Goal: Transaction & Acquisition: Purchase product/service

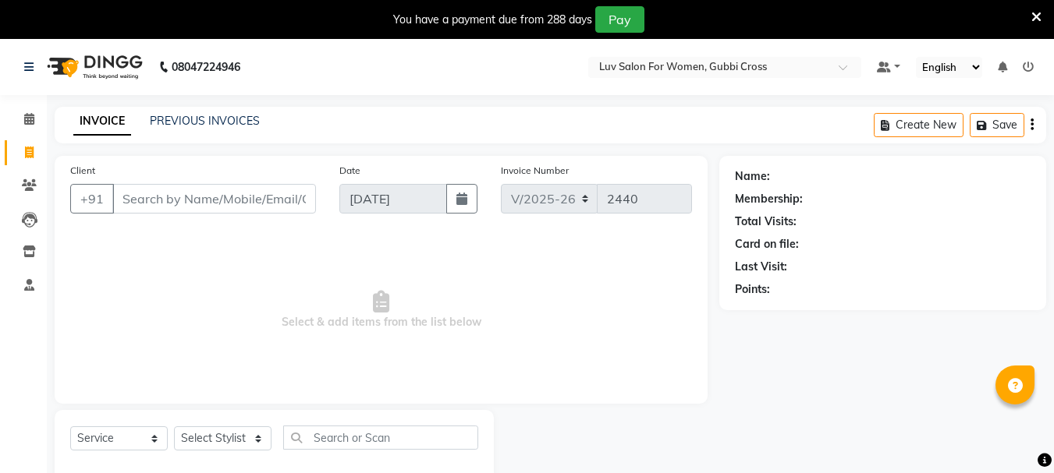
select select "7221"
select select "service"
click at [238, 200] on input "Client" at bounding box center [214, 199] width 204 height 30
click at [172, 199] on input "99016411660" at bounding box center [174, 199] width 124 height 30
click at [165, 194] on input "99016411660" at bounding box center [174, 199] width 124 height 30
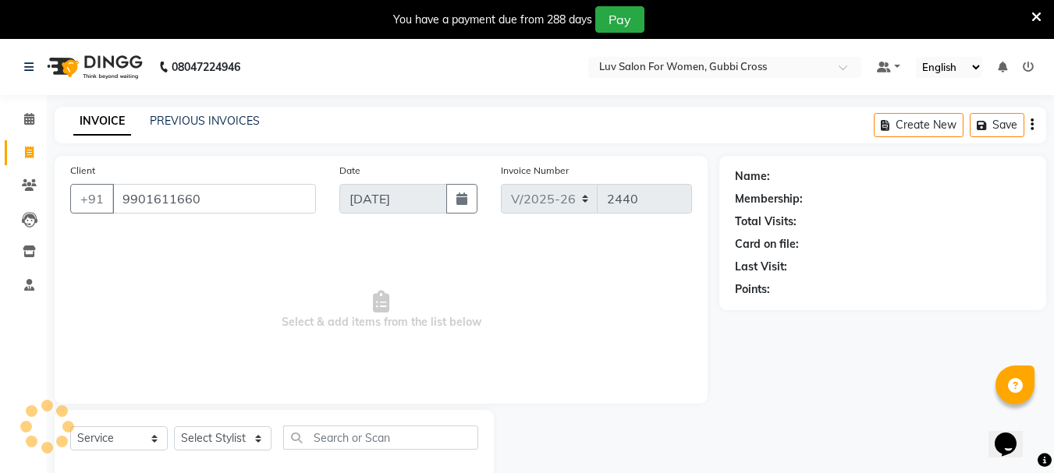
type input "9901611660"
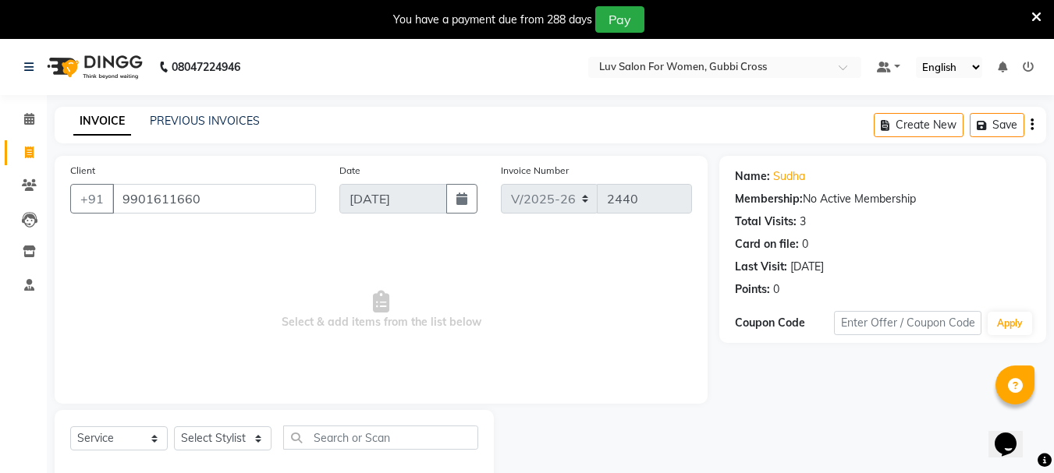
click at [211, 376] on span "Select & add items from the list below" at bounding box center [381, 310] width 622 height 156
click at [218, 441] on select "Select Stylist [PERSON_NAME] Buati [PERSON_NAME] Hriatpuii [PERSON_NAME] Kimi L…" at bounding box center [222, 439] width 97 height 24
select select "64250"
click at [174, 427] on select "Select Stylist [PERSON_NAME] Buati [PERSON_NAME] Hriatpuii [PERSON_NAME] Kimi L…" at bounding box center [222, 439] width 97 height 24
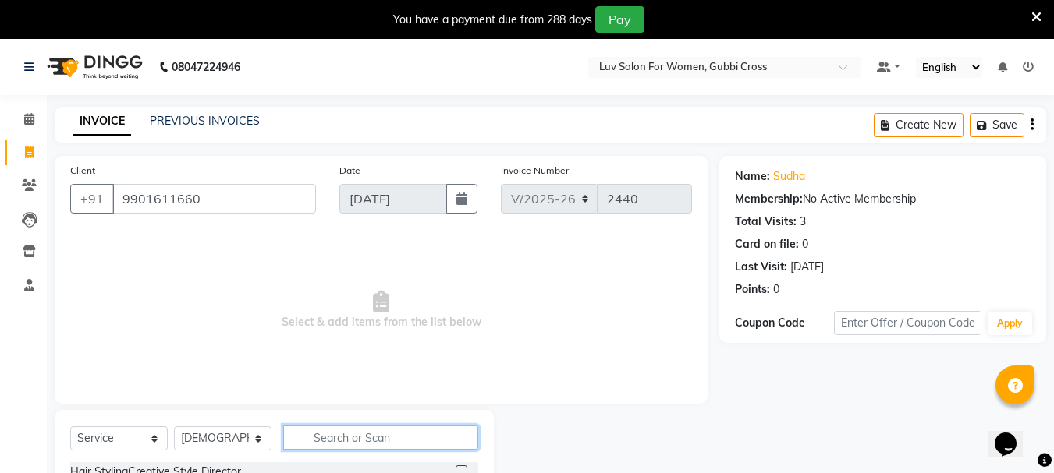
click at [332, 435] on input "text" at bounding box center [380, 438] width 195 height 24
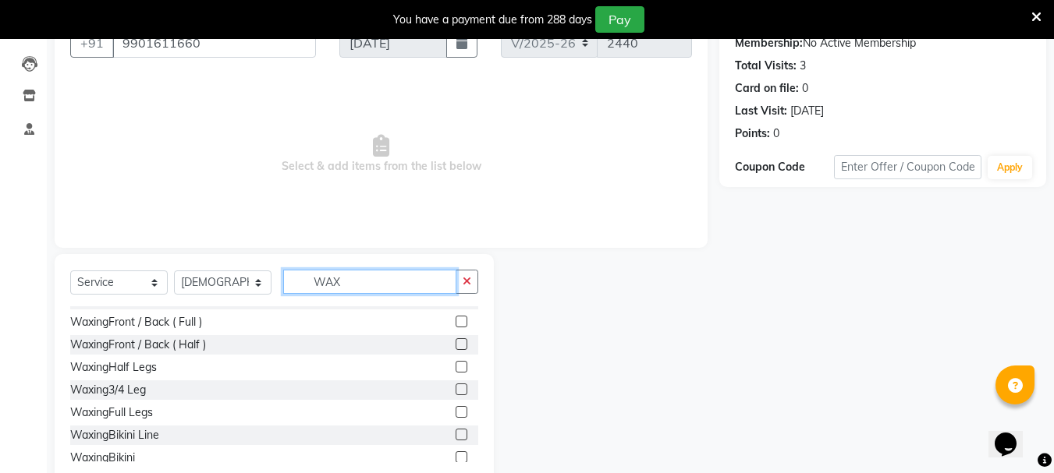
scroll to position [229, 0]
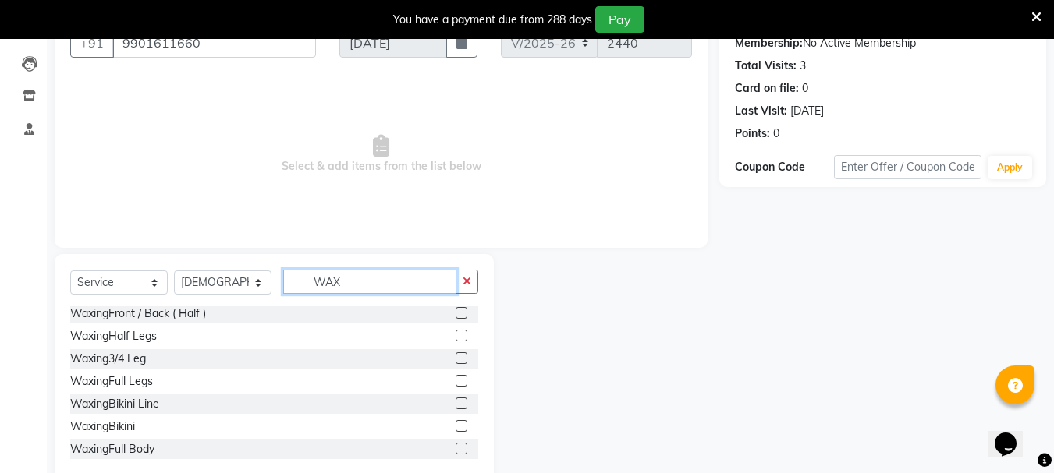
type input "WAX"
click at [455, 381] on label at bounding box center [461, 381] width 12 height 12
click at [455, 381] on input "checkbox" at bounding box center [460, 382] width 10 height 10
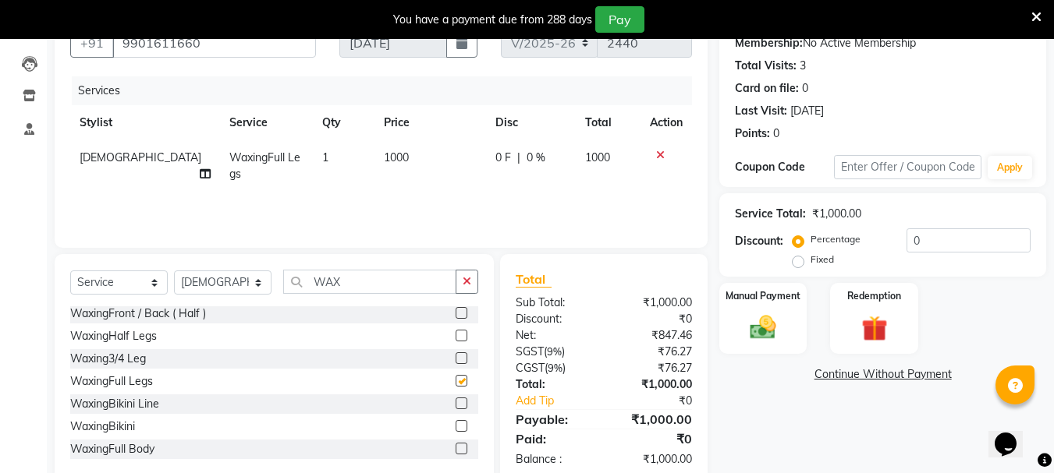
checkbox input "false"
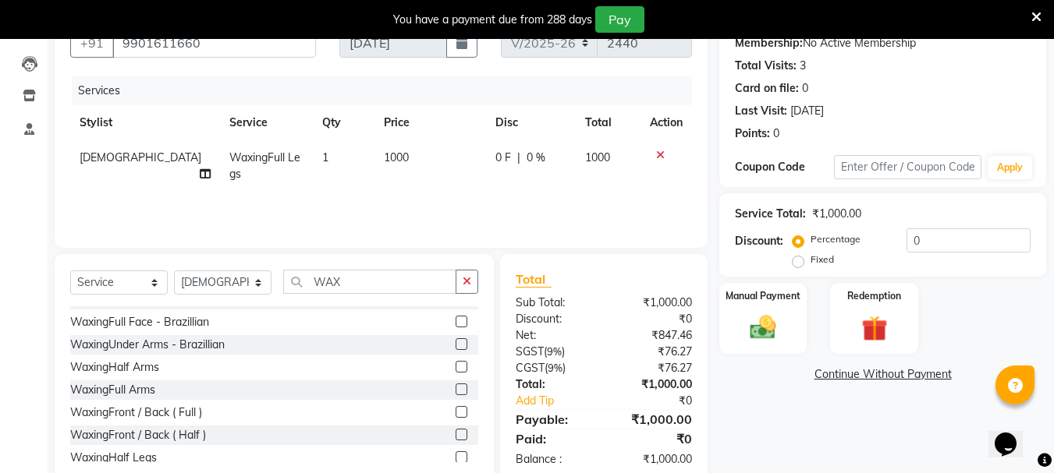
scroll to position [73, 0]
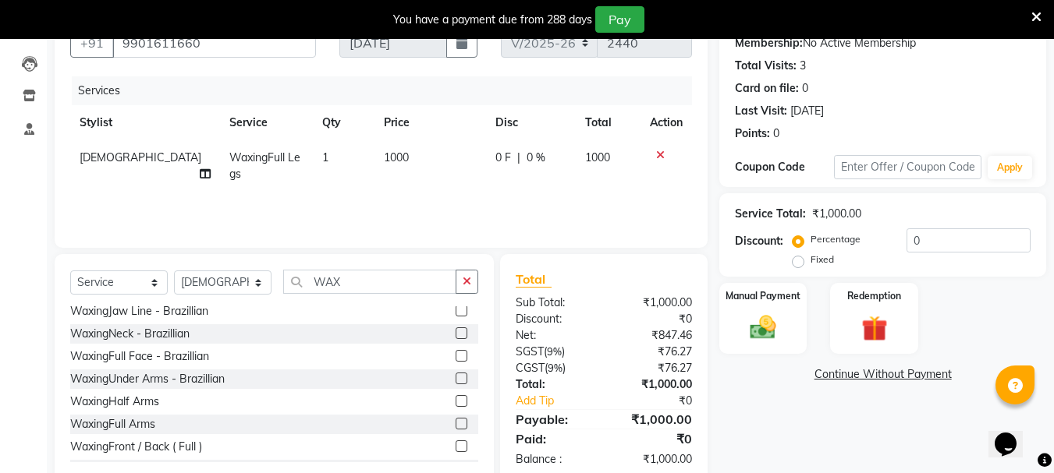
click at [455, 379] on label at bounding box center [461, 379] width 12 height 12
click at [455, 379] on input "checkbox" at bounding box center [460, 379] width 10 height 10
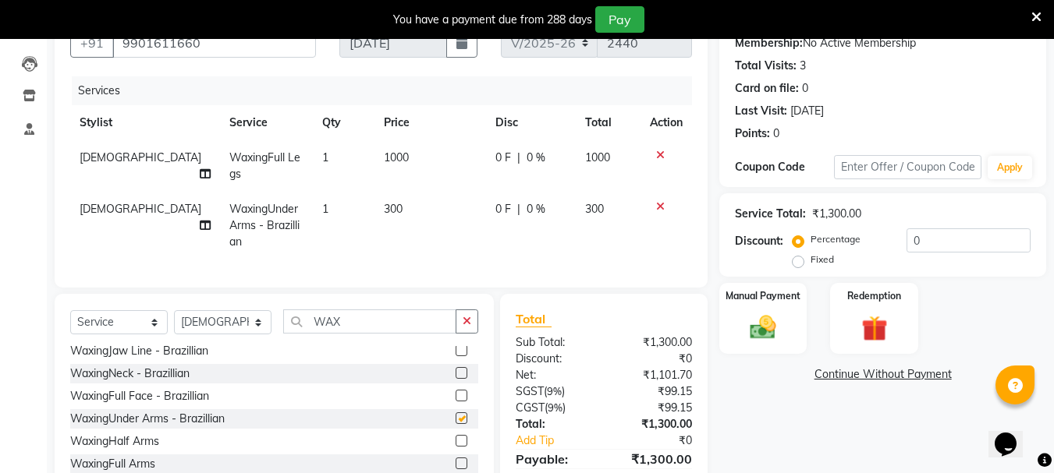
checkbox input "false"
click at [357, 334] on input "WAX" at bounding box center [369, 322] width 173 height 24
type input "W"
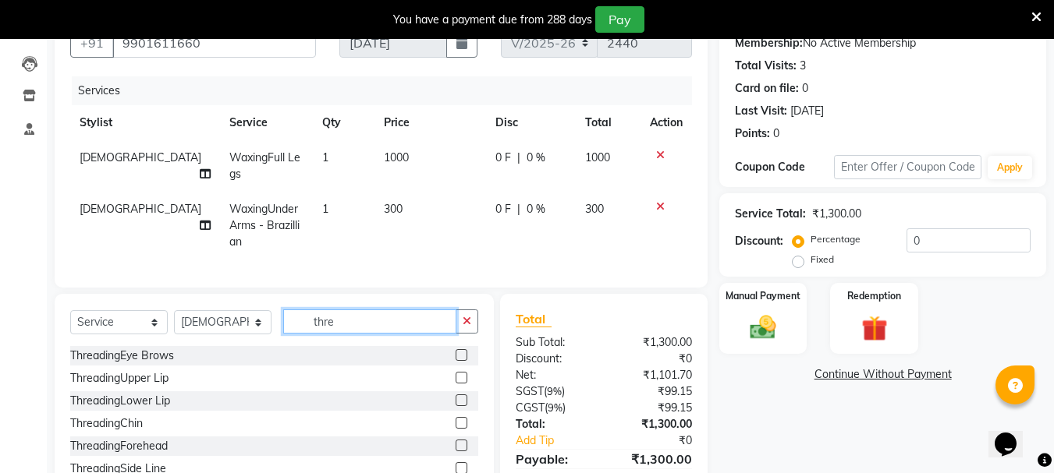
scroll to position [2, 0]
type input "thre"
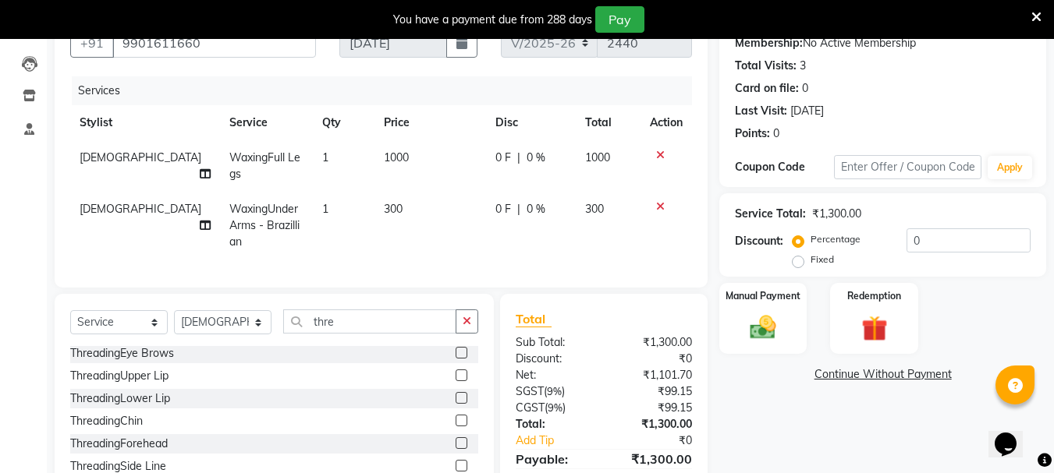
click at [455, 449] on label at bounding box center [461, 444] width 12 height 12
click at [455, 449] on input "checkbox" at bounding box center [460, 444] width 10 height 10
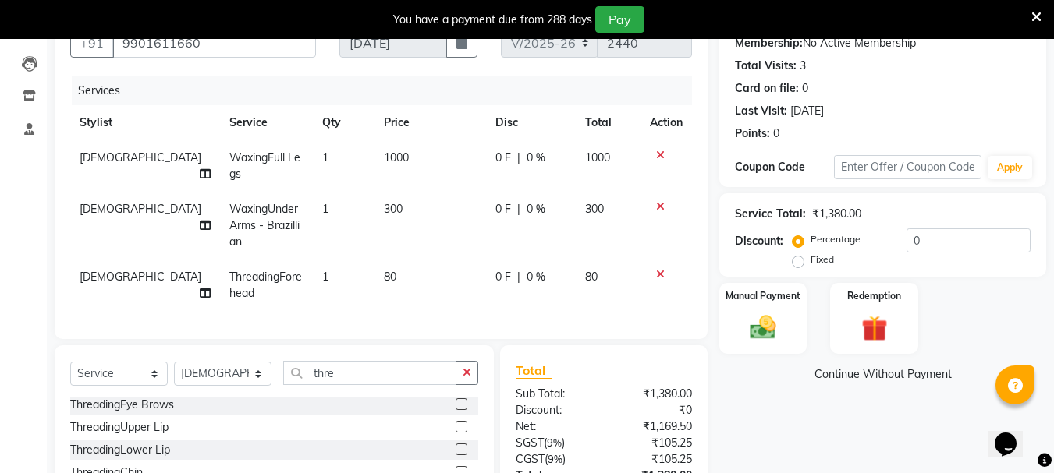
checkbox input "false"
click at [541, 166] on td "0 F | 0 %" at bounding box center [531, 165] width 90 height 51
select select "64250"
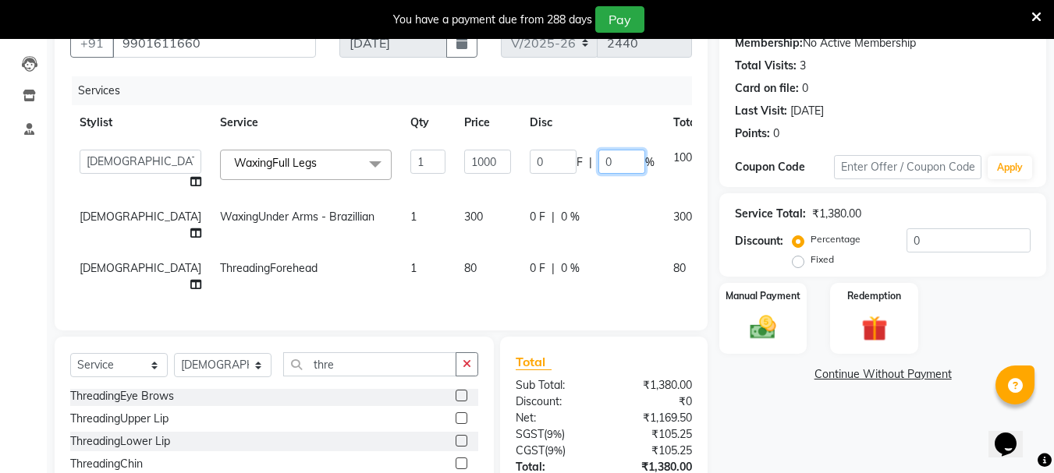
click at [598, 166] on input "0" at bounding box center [621, 162] width 47 height 24
type input "20"
click at [538, 215] on div "0 F | 0 %" at bounding box center [592, 217] width 125 height 16
select select "64250"
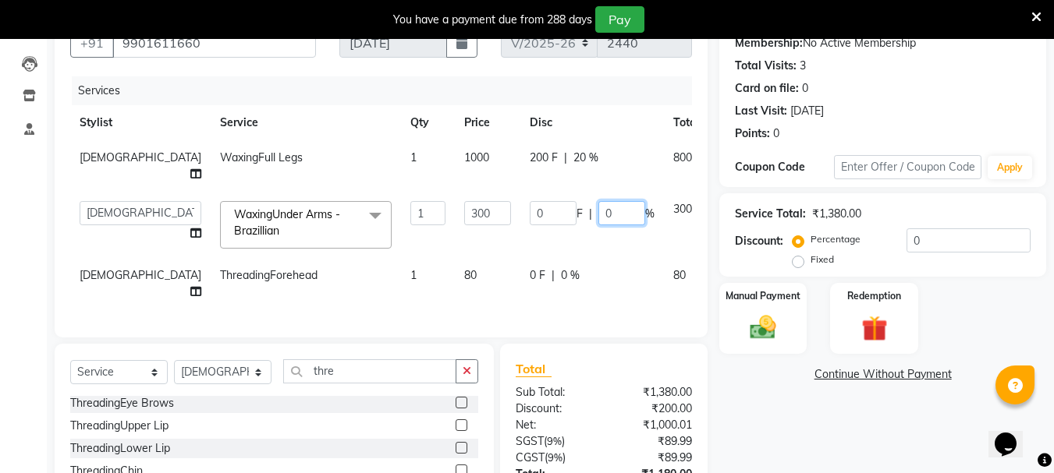
click at [598, 201] on input "0" at bounding box center [621, 213] width 47 height 24
type input "20"
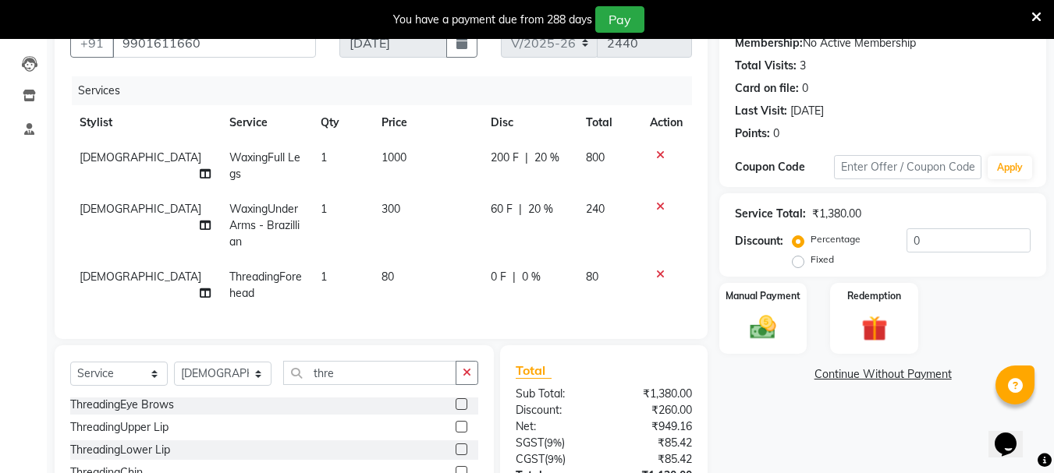
click at [555, 256] on tbody "Zovi WaxingFull Legs 1 1000 200 F | 20 % 800 Zovi WaxingUnder Arms - Brazillian…" at bounding box center [381, 225] width 622 height 171
click at [741, 327] on img at bounding box center [763, 327] width 44 height 31
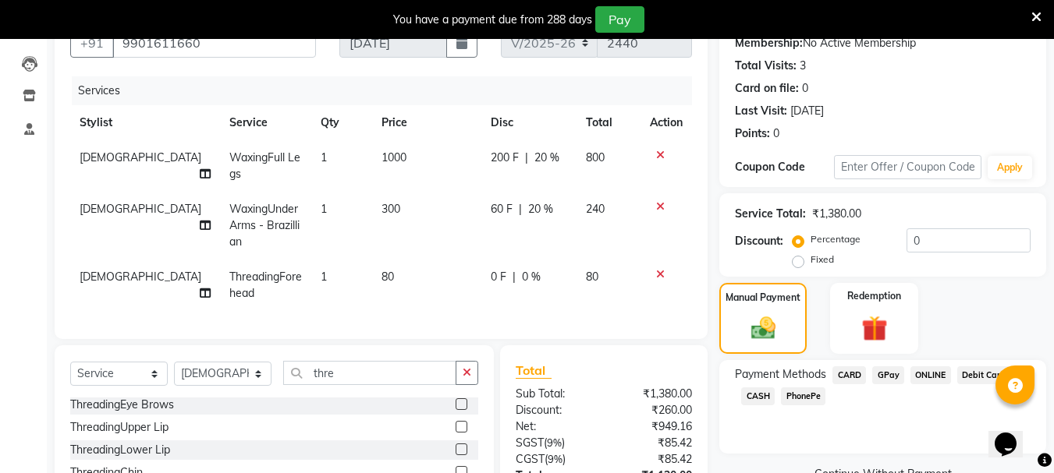
click at [852, 377] on span "CARD" at bounding box center [849, 376] width 34 height 18
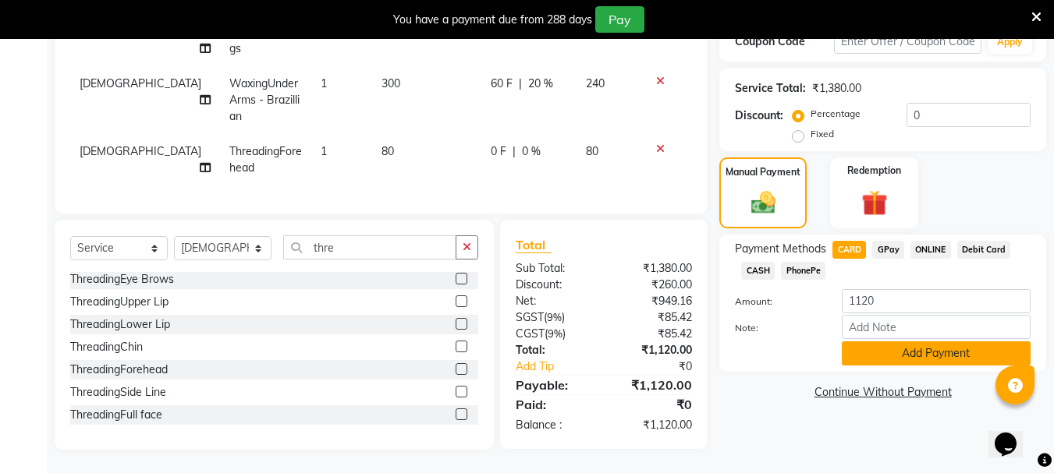
click at [860, 344] on button "Add Payment" at bounding box center [936, 354] width 189 height 24
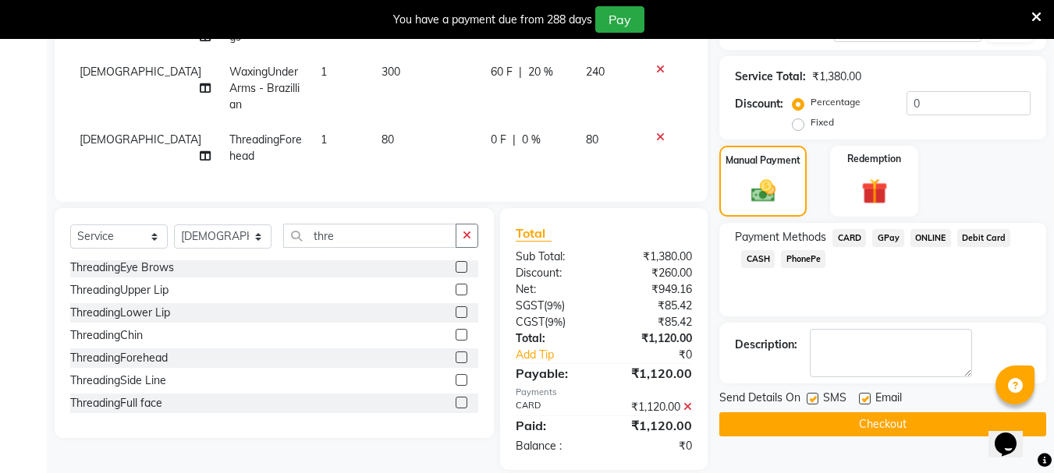
click at [870, 418] on button "Checkout" at bounding box center [882, 425] width 327 height 24
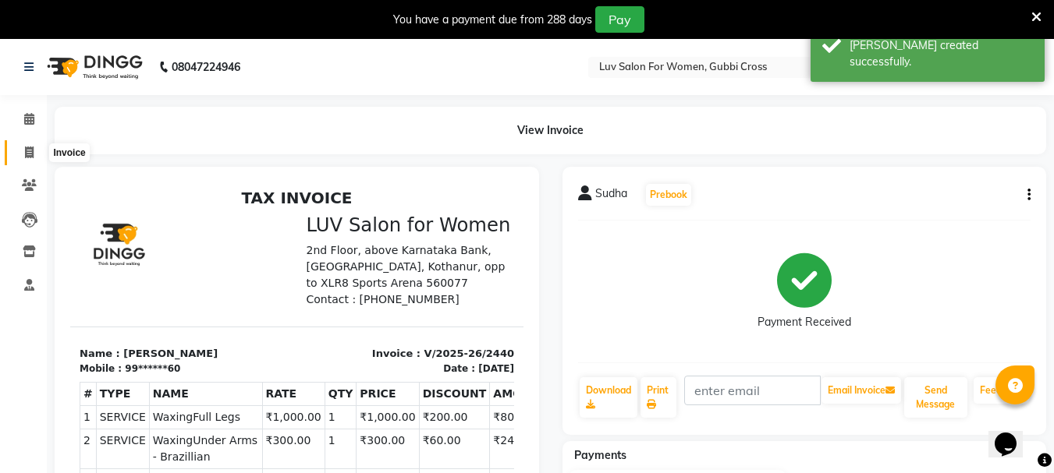
click at [25, 157] on icon at bounding box center [29, 153] width 9 height 12
select select "service"
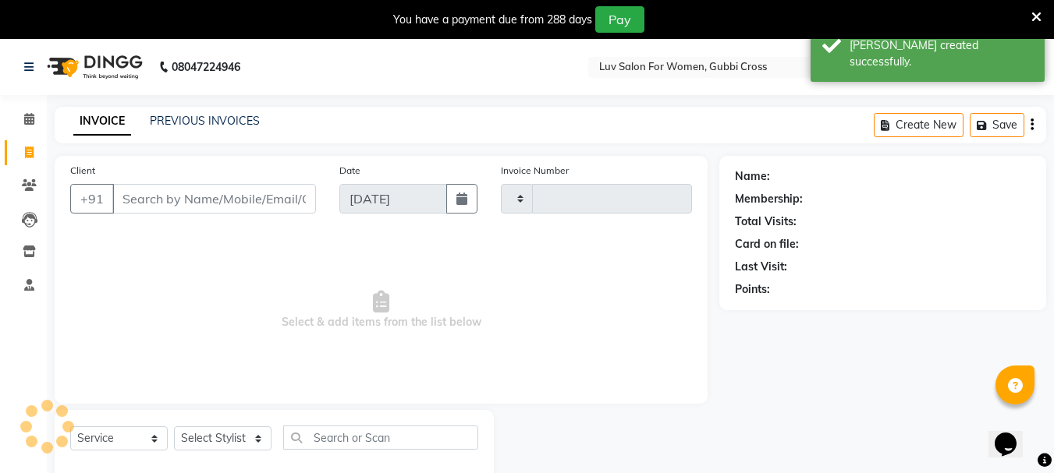
scroll to position [39, 0]
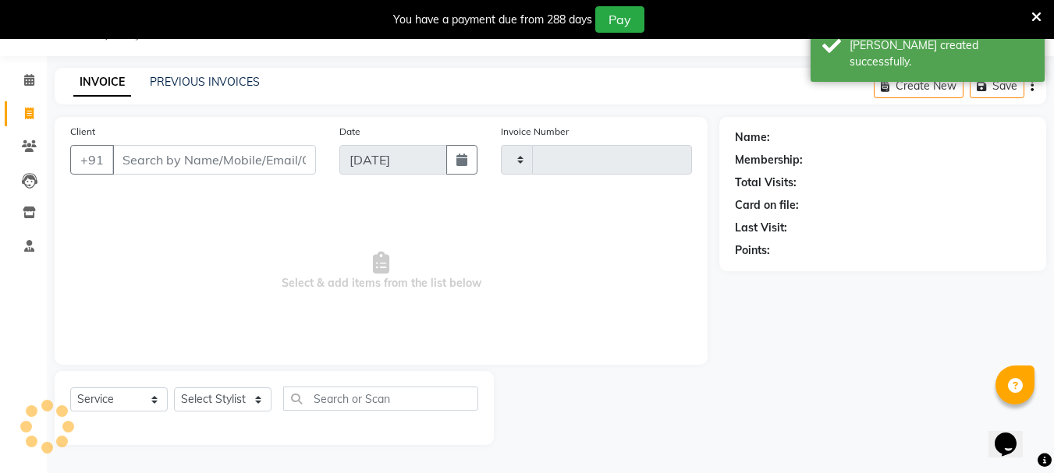
type input "2441"
select select "7221"
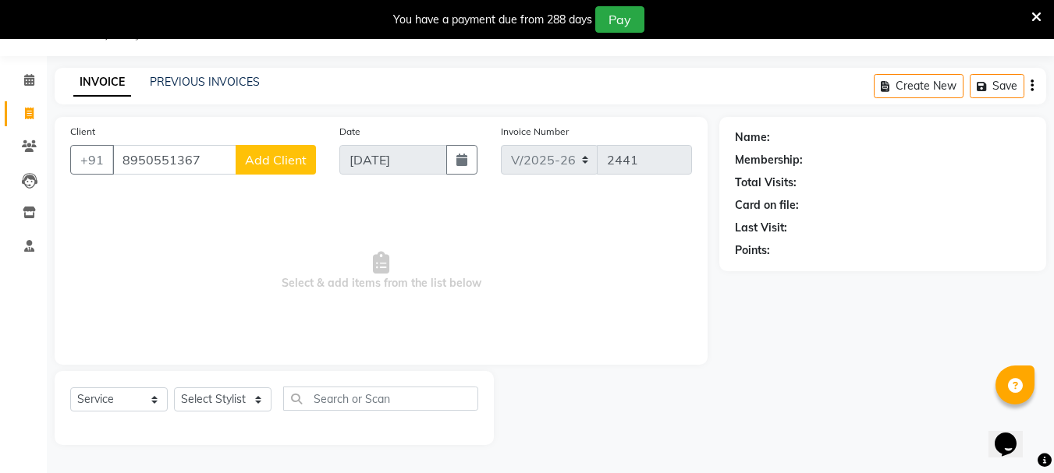
click at [136, 158] on input "8950551367" at bounding box center [174, 160] width 124 height 30
click at [146, 158] on input "8950551367" at bounding box center [174, 160] width 124 height 30
type input "8920551367"
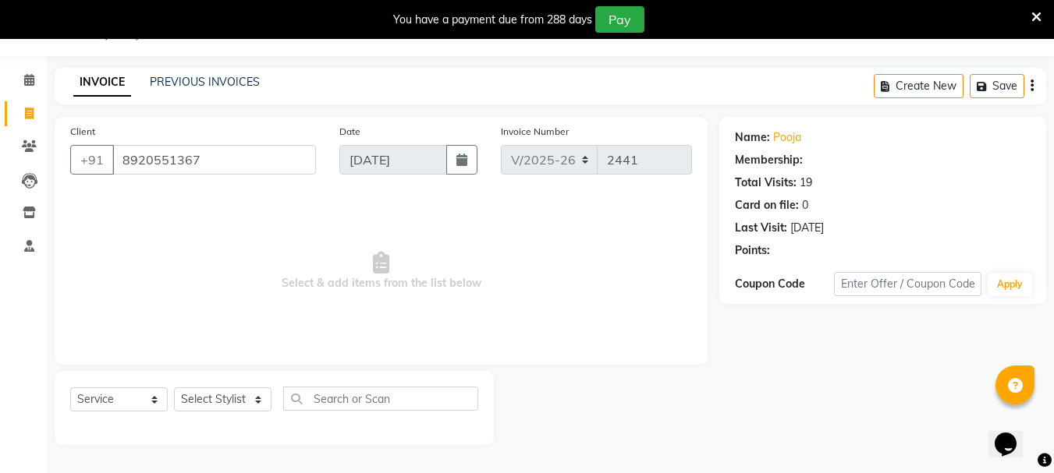
select select "1: Object"
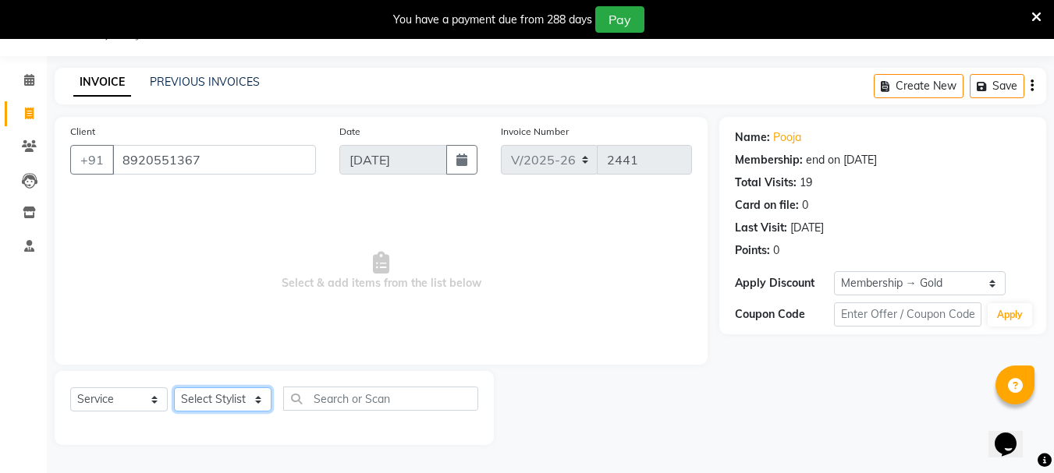
click at [225, 411] on select "Select Stylist [PERSON_NAME] Buati [PERSON_NAME] Hriatpuii [PERSON_NAME] Kimi L…" at bounding box center [222, 400] width 97 height 24
select select "76982"
click at [174, 388] on select "Select Stylist [PERSON_NAME] Buati [PERSON_NAME] Hriatpuii [PERSON_NAME] Kimi L…" at bounding box center [222, 400] width 97 height 24
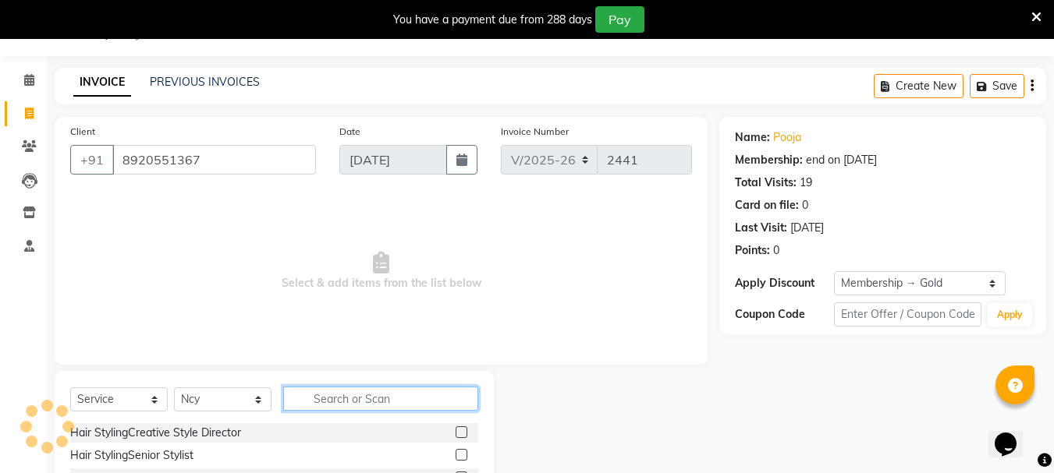
click at [321, 399] on input "text" at bounding box center [380, 399] width 195 height 24
type input "sham"
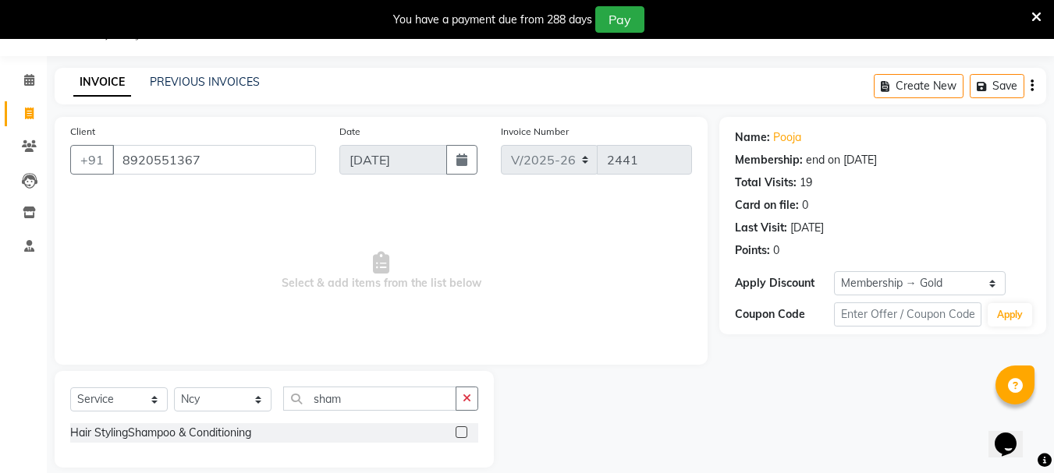
click at [462, 431] on label at bounding box center [461, 433] width 12 height 12
click at [462, 431] on input "checkbox" at bounding box center [460, 433] width 10 height 10
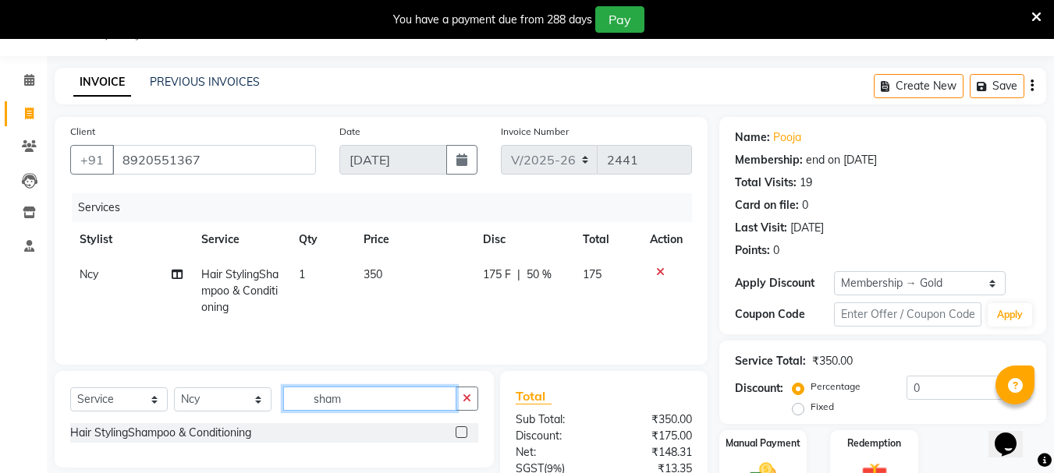
checkbox input "false"
click at [402, 405] on input "sham" at bounding box center [369, 399] width 173 height 24
type input "s"
type input "blow"
click at [456, 437] on label at bounding box center [461, 433] width 12 height 12
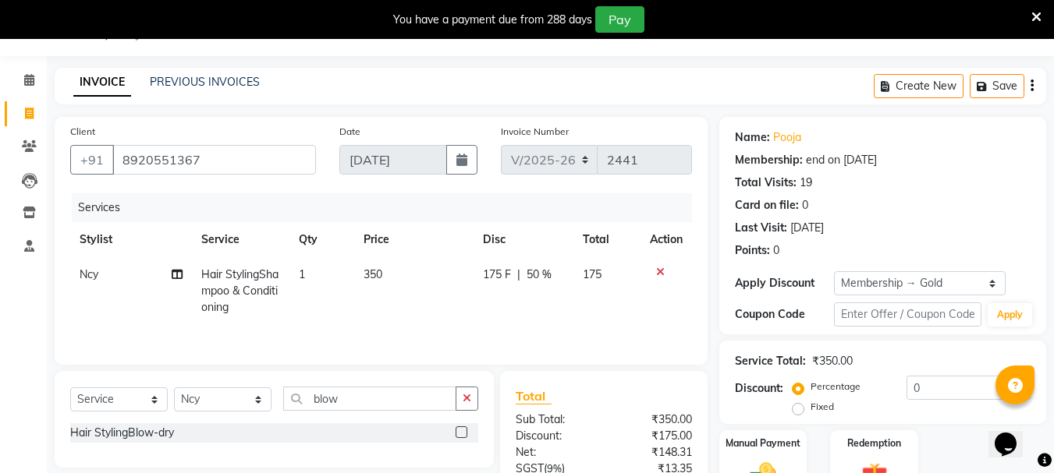
click at [456, 437] on input "checkbox" at bounding box center [460, 433] width 10 height 10
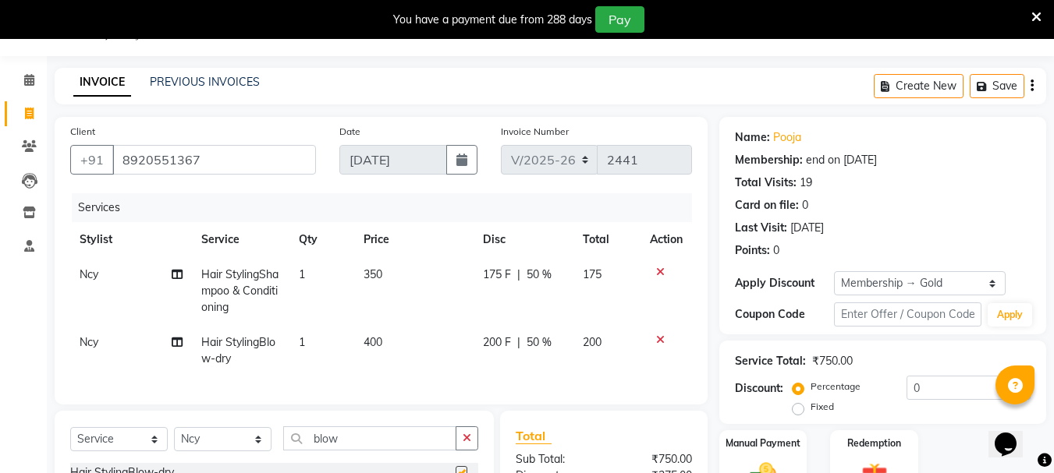
checkbox input "false"
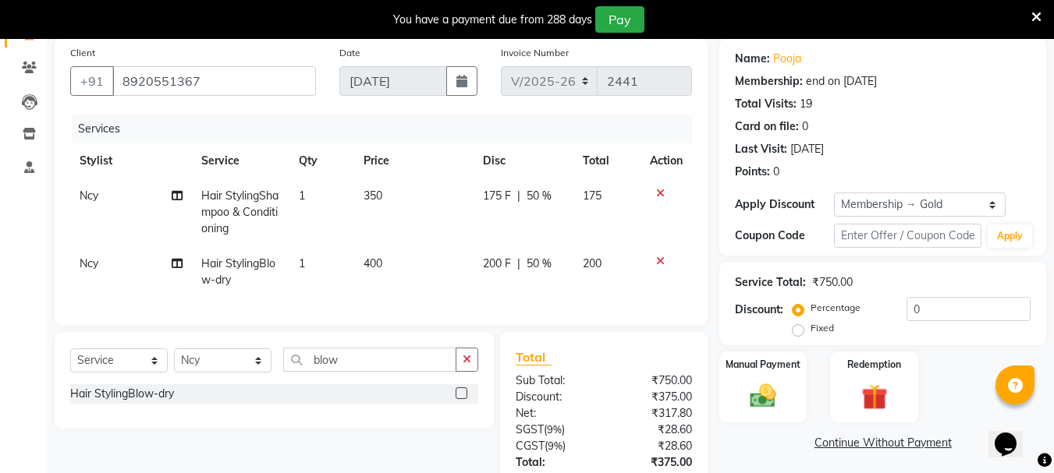
scroll to position [241, 0]
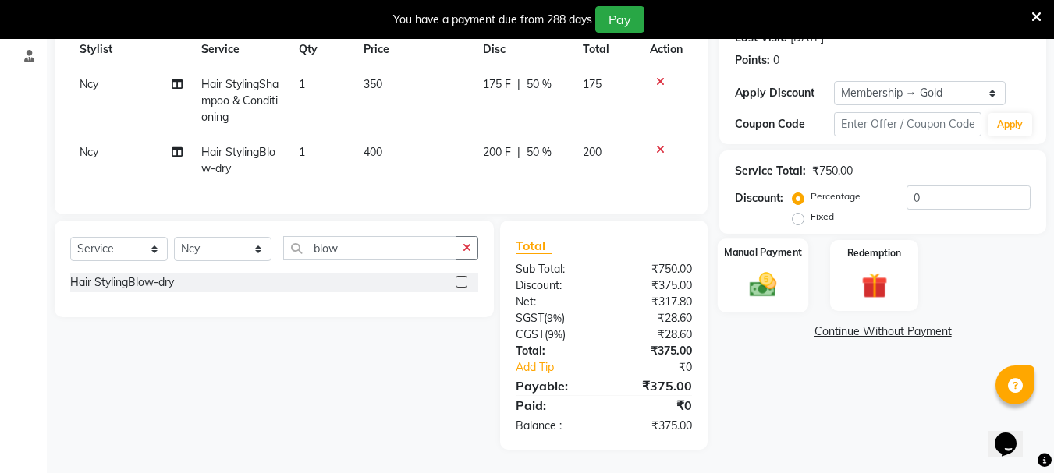
click at [789, 268] on div "Manual Payment" at bounding box center [763, 276] width 91 height 74
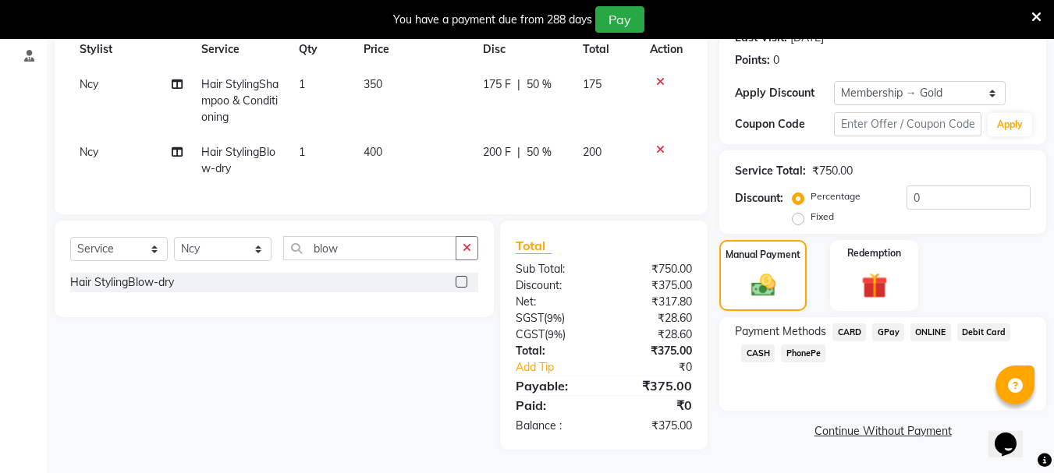
click at [881, 324] on span "GPay" at bounding box center [888, 333] width 32 height 18
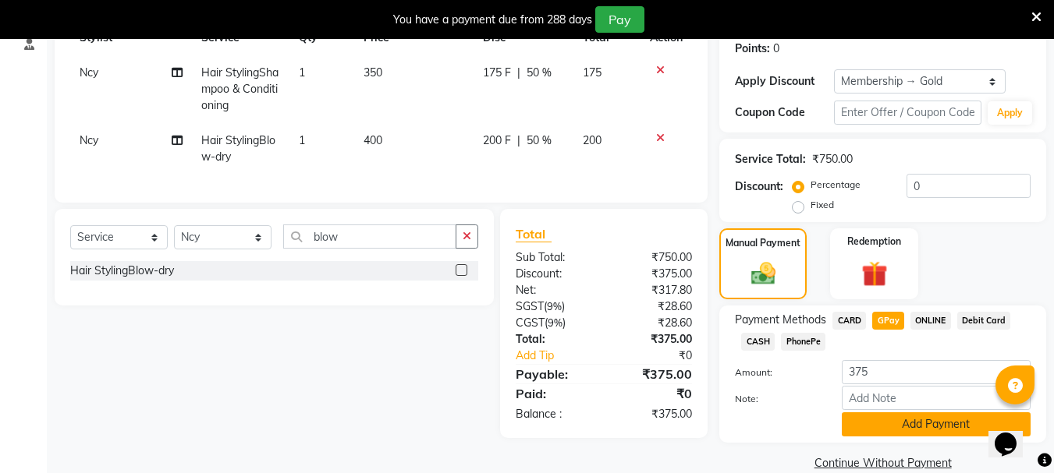
click at [904, 416] on button "Add Payment" at bounding box center [936, 425] width 189 height 24
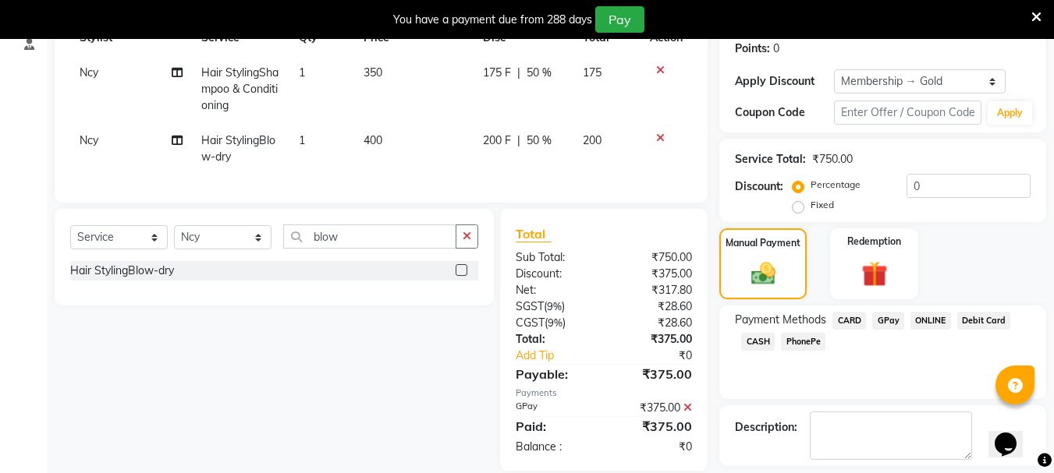
scroll to position [310, 0]
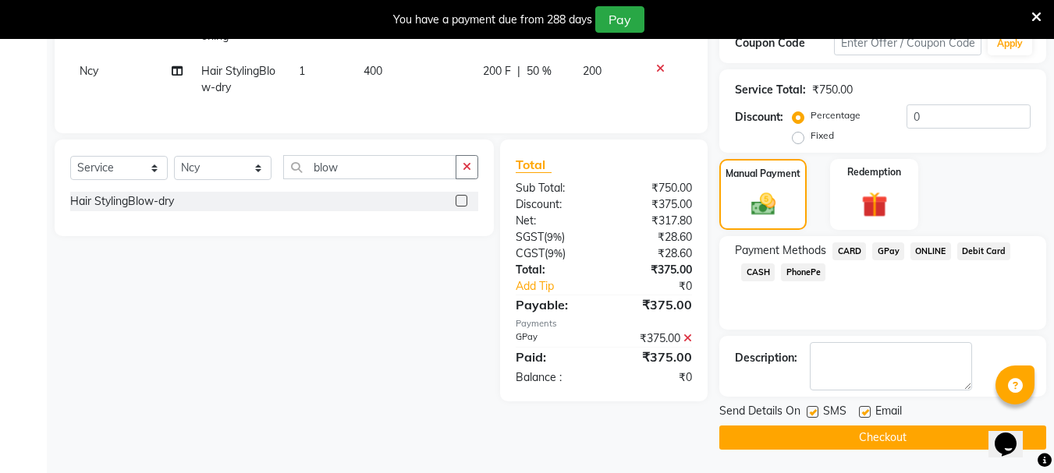
click at [850, 434] on button "Checkout" at bounding box center [882, 438] width 327 height 24
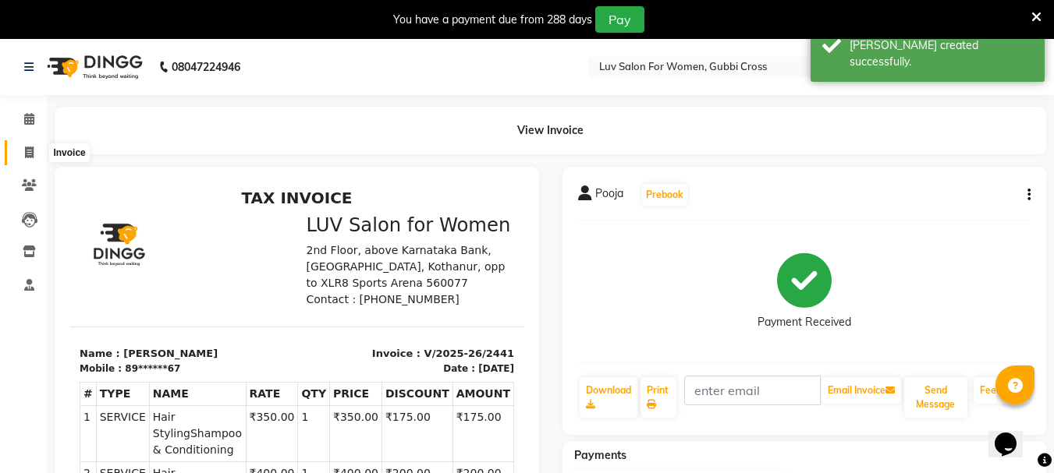
click at [29, 153] on icon at bounding box center [29, 153] width 9 height 12
select select "7221"
select select "service"
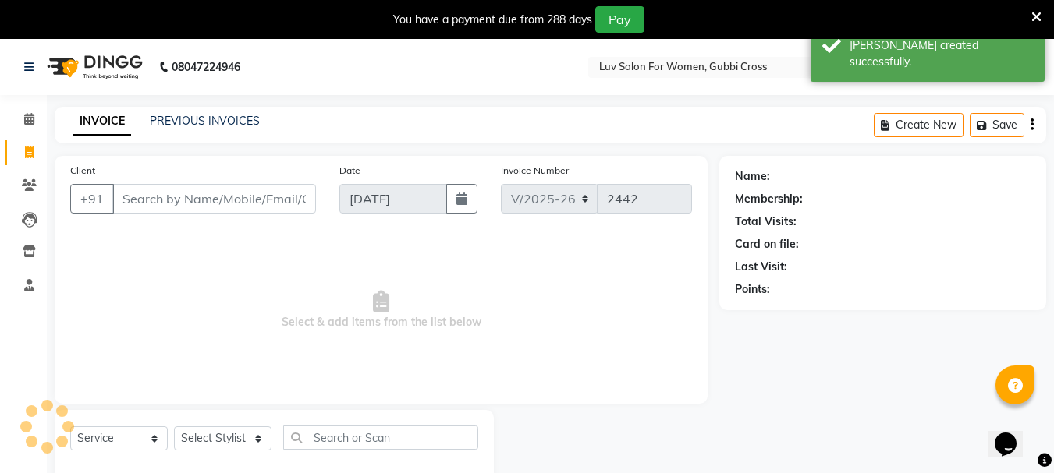
scroll to position [39, 0]
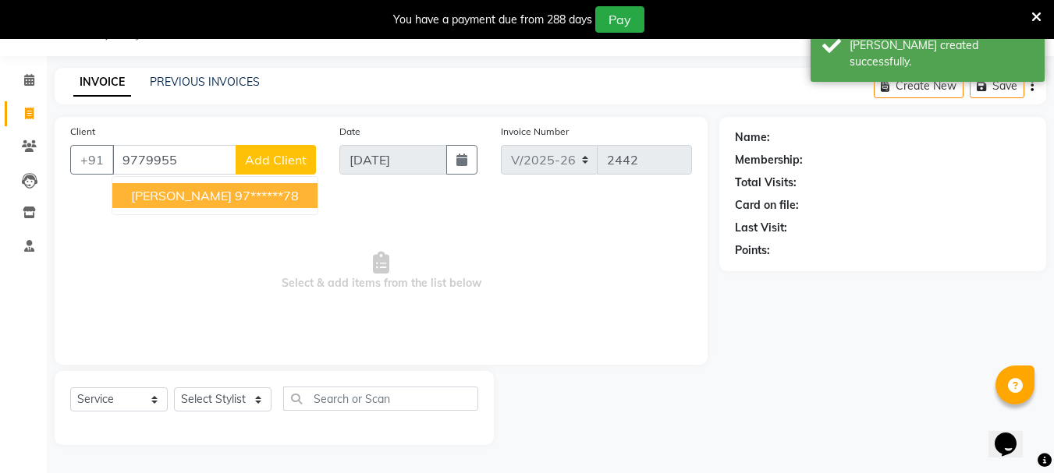
click at [170, 199] on span "[PERSON_NAME]" at bounding box center [181, 196] width 101 height 16
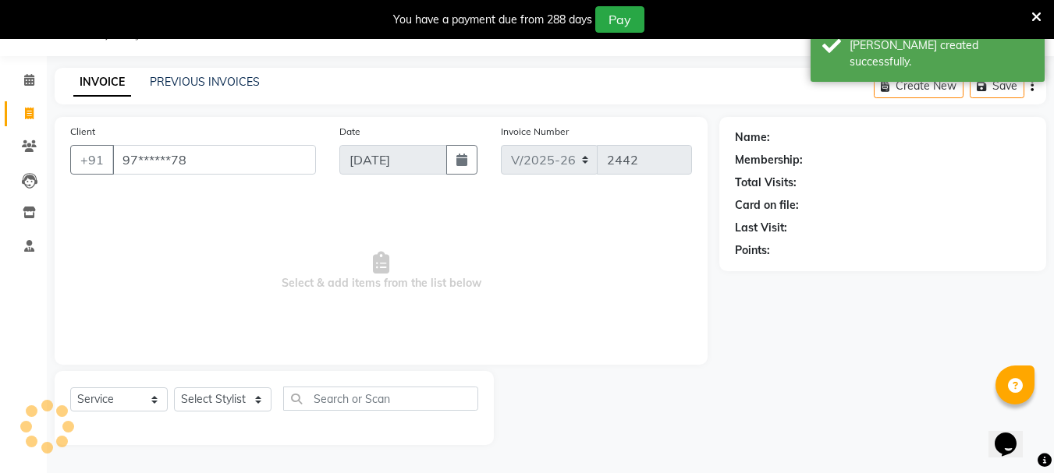
type input "97******78"
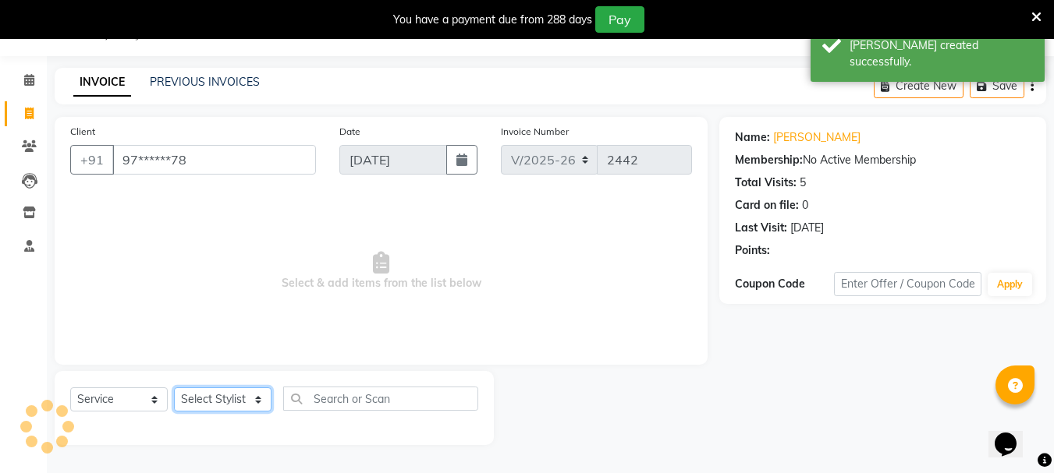
click at [227, 401] on select "Select Stylist [PERSON_NAME] Buati [PERSON_NAME] Hriatpuii [PERSON_NAME] Kimi L…" at bounding box center [222, 400] width 97 height 24
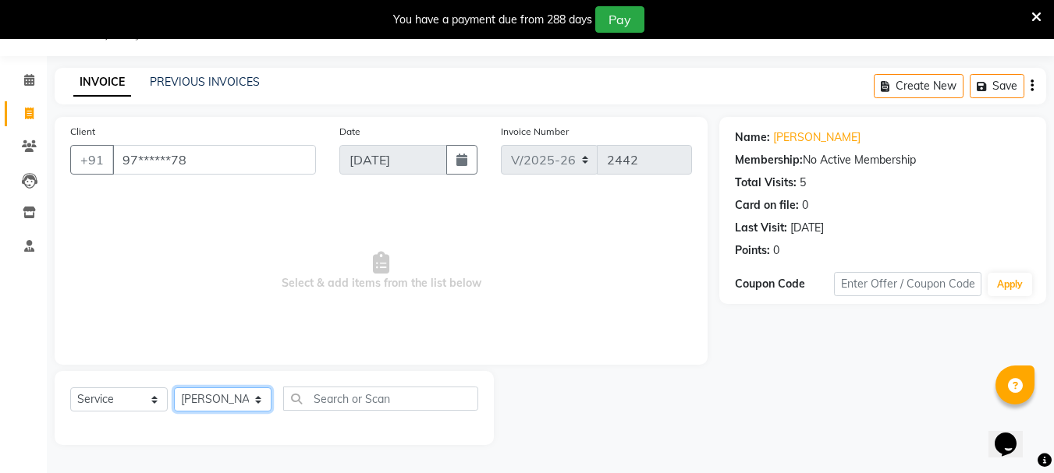
click at [174, 388] on select "Select Stylist [PERSON_NAME] Buati [PERSON_NAME] Hriatpuii [PERSON_NAME] Kimi L…" at bounding box center [222, 400] width 97 height 24
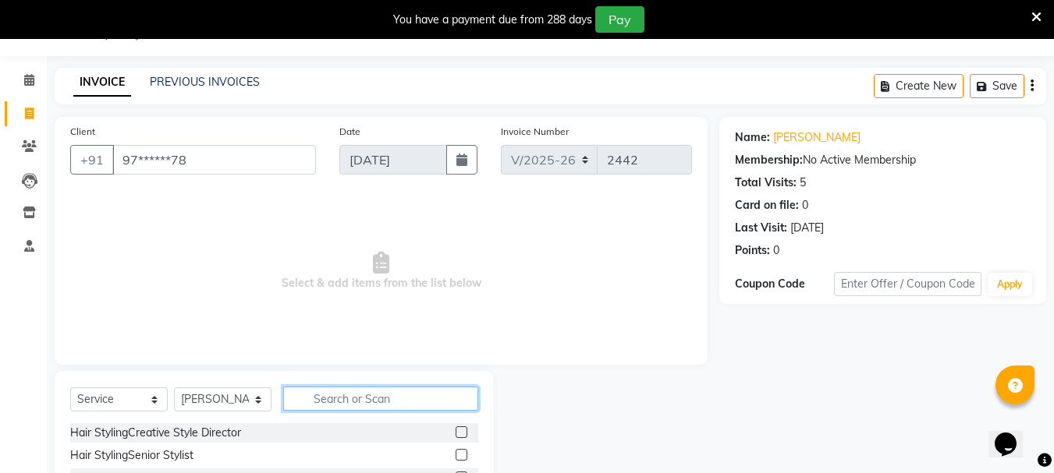
click at [319, 391] on input "text" at bounding box center [380, 399] width 195 height 24
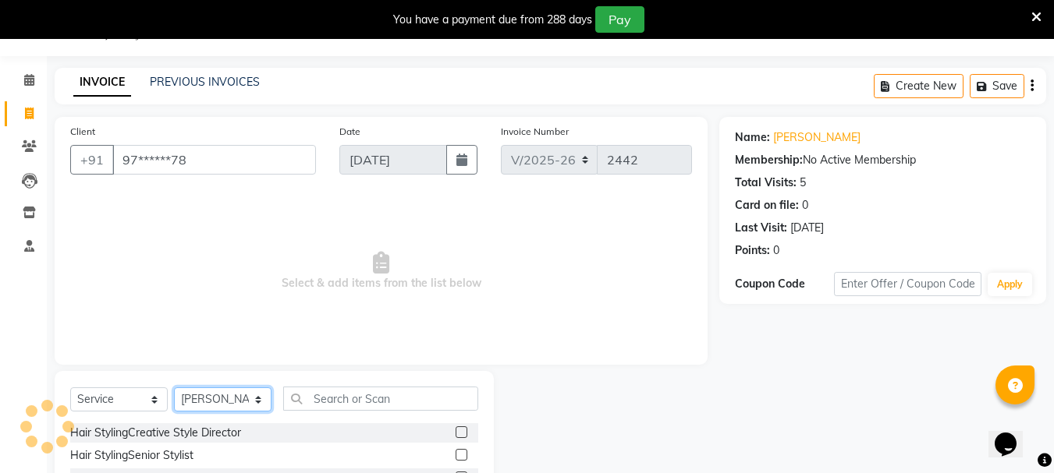
drag, startPoint x: 233, startPoint y: 408, endPoint x: 232, endPoint y: 399, distance: 9.4
click at [233, 408] on select "Select Stylist [PERSON_NAME] Buati [PERSON_NAME] Hriatpuii [PERSON_NAME] Kimi L…" at bounding box center [222, 400] width 97 height 24
select select "64240"
click at [174, 388] on select "Select Stylist [PERSON_NAME] Buati [PERSON_NAME] Hriatpuii [PERSON_NAME] Kimi L…" at bounding box center [222, 400] width 97 height 24
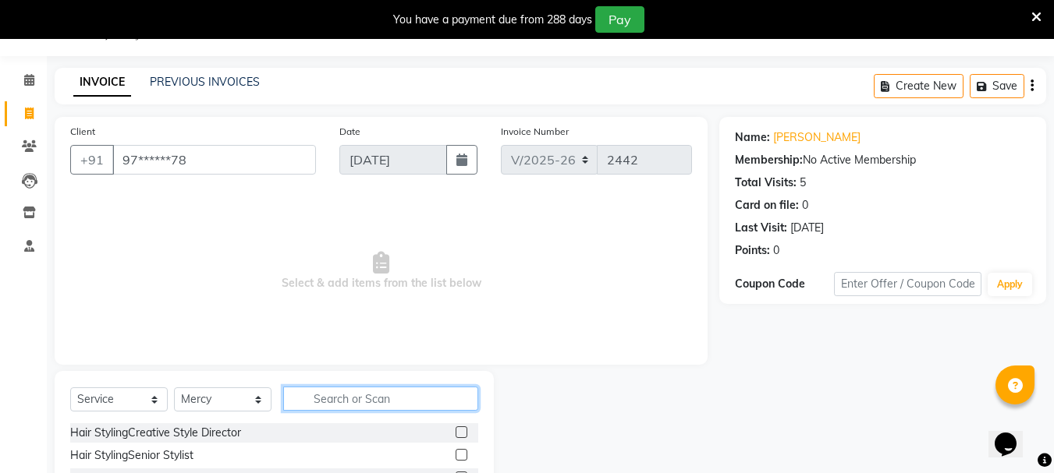
click at [319, 409] on input "text" at bounding box center [380, 399] width 195 height 24
type input "roo"
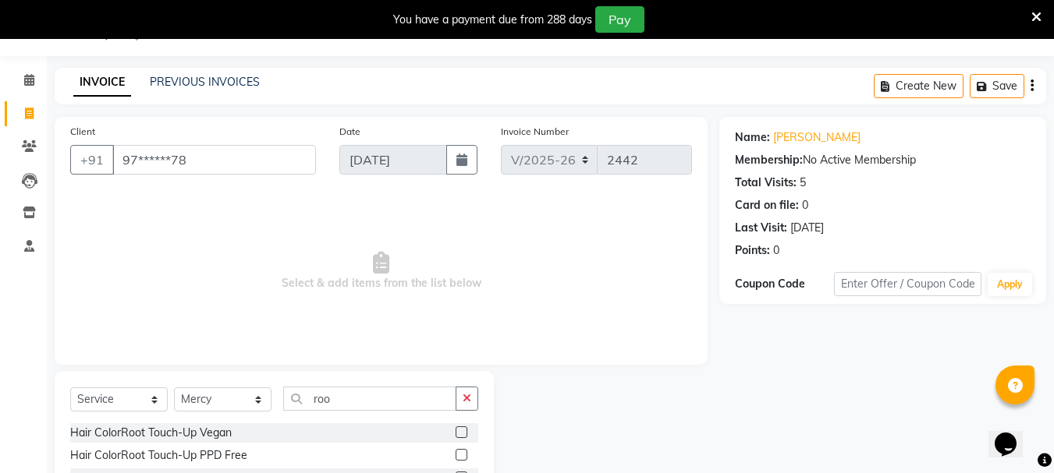
click at [459, 455] on label at bounding box center [461, 455] width 12 height 12
click at [459, 455] on input "checkbox" at bounding box center [460, 456] width 10 height 10
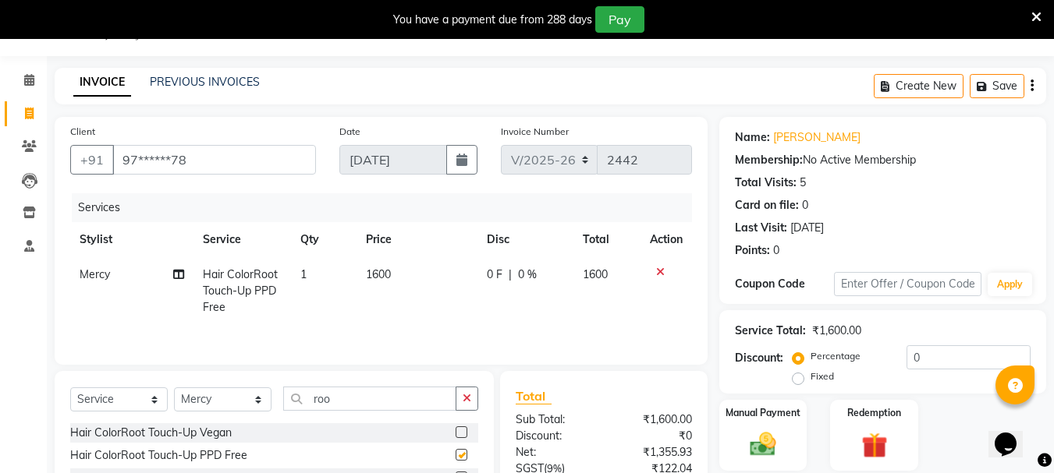
checkbox input "false"
click at [529, 296] on td "0 F | 0 %" at bounding box center [525, 291] width 96 height 68
select select "64240"
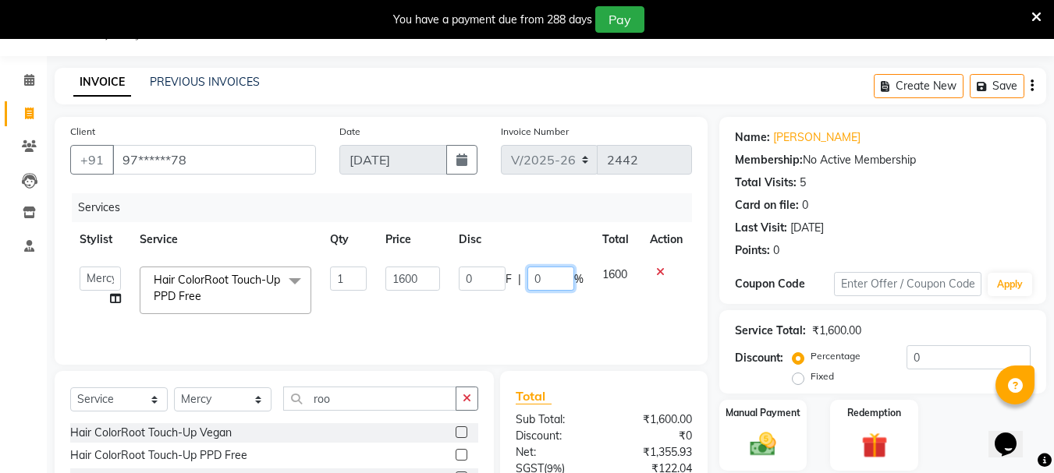
click at [551, 282] on input "0" at bounding box center [550, 279] width 47 height 24
type input "50"
click at [580, 302] on tr "[PERSON_NAME] Buati Deepa [PERSON_NAME] Hriatpuii [PERSON_NAME] Kimi LUV Salon …" at bounding box center [381, 290] width 622 height 66
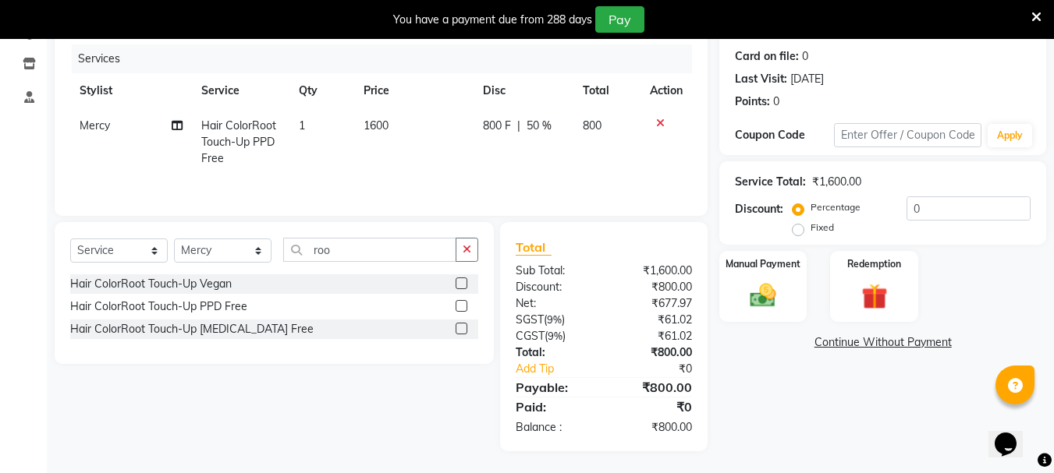
scroll to position [190, 0]
click at [772, 290] on img at bounding box center [763, 293] width 44 height 31
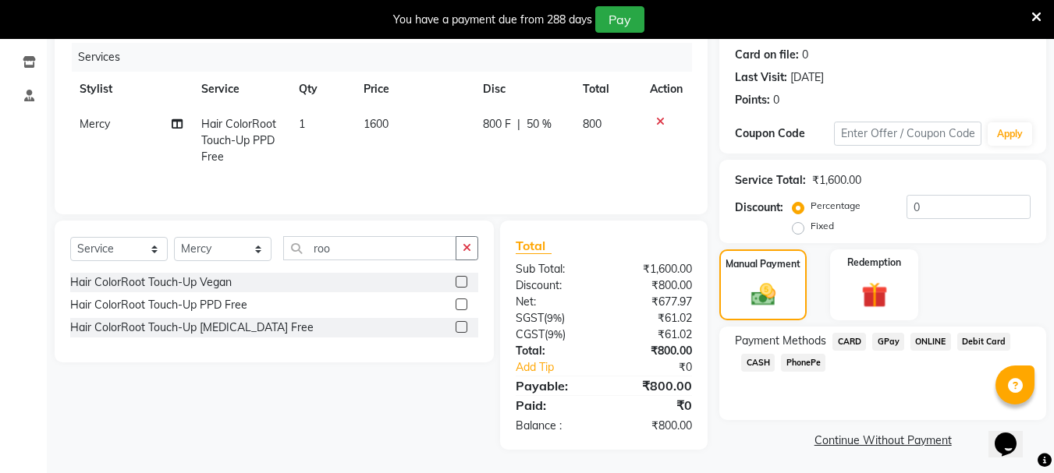
click at [882, 346] on span "GPay" at bounding box center [888, 342] width 32 height 18
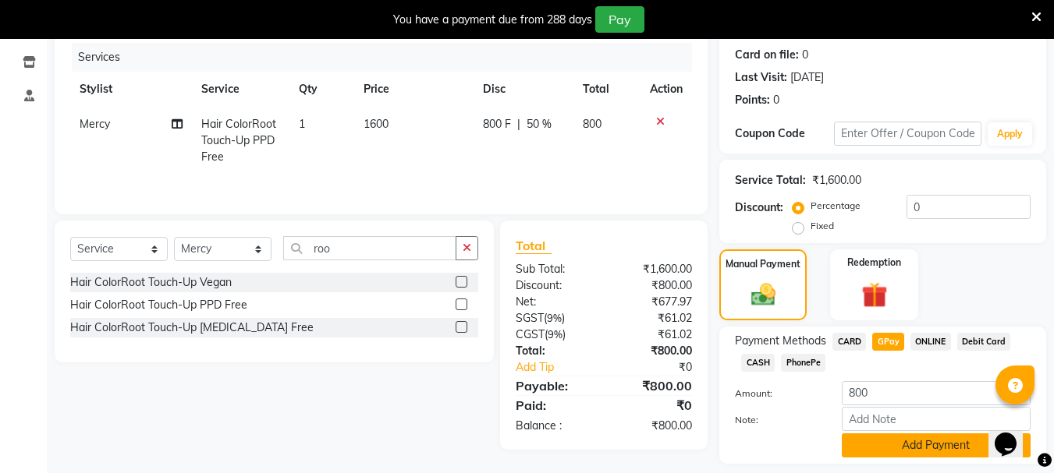
click at [930, 453] on button "Add Payment" at bounding box center [936, 446] width 189 height 24
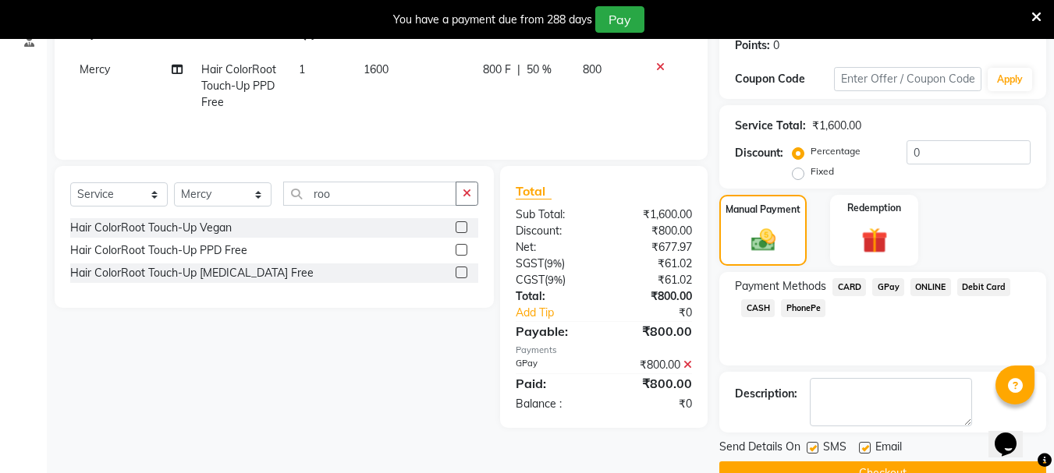
scroll to position [268, 0]
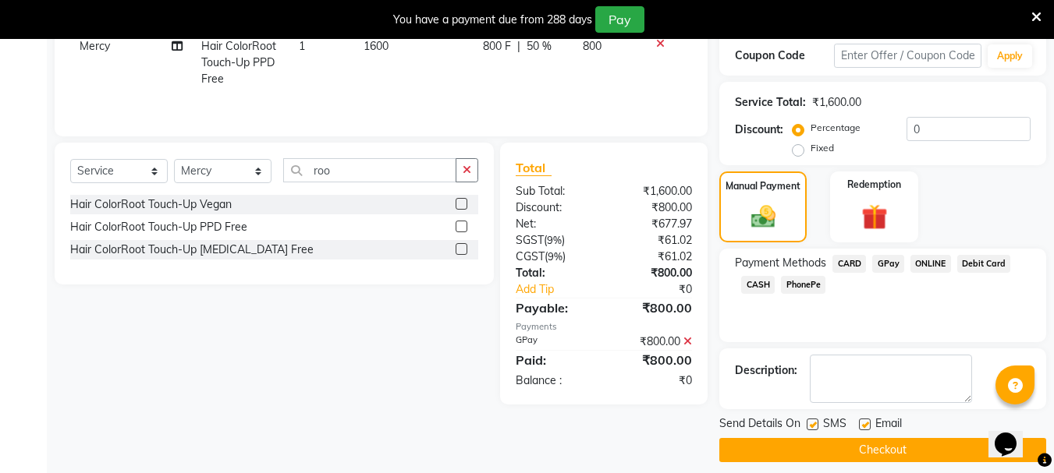
click at [901, 448] on button "Checkout" at bounding box center [882, 450] width 327 height 24
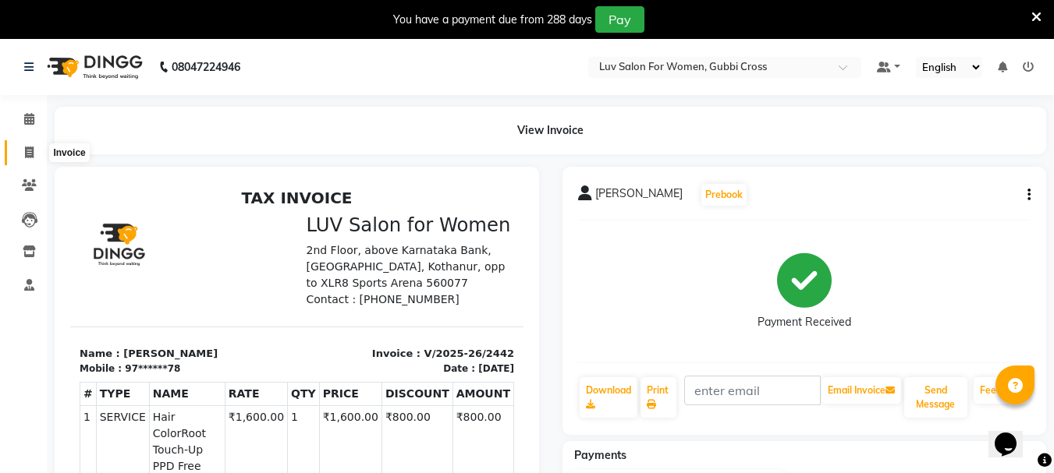
click at [31, 152] on icon at bounding box center [29, 153] width 9 height 12
select select "service"
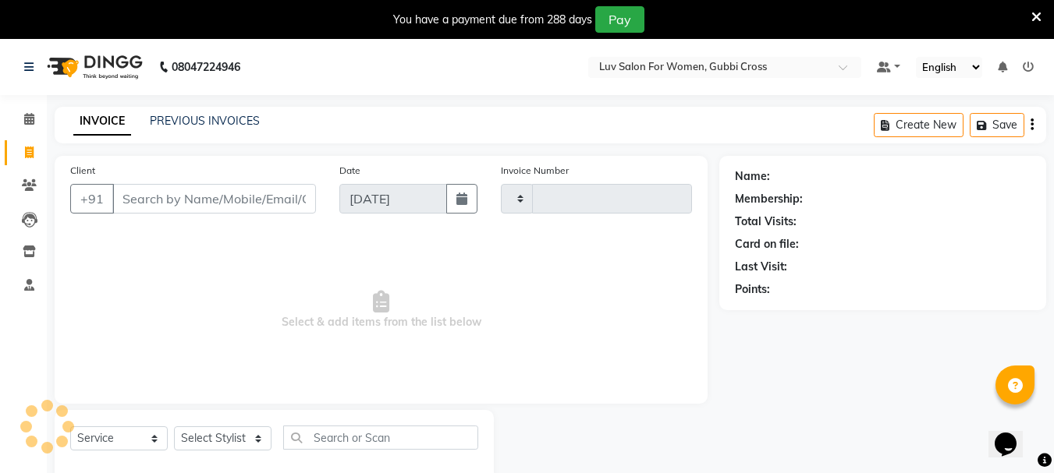
scroll to position [39, 0]
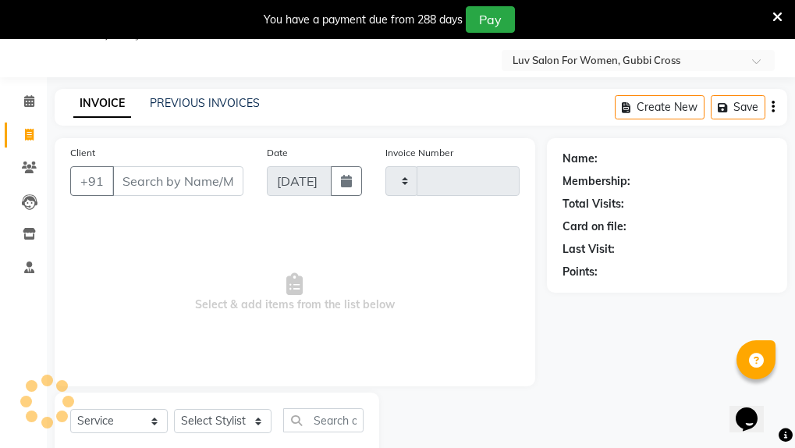
type input "2443"
select select "7221"
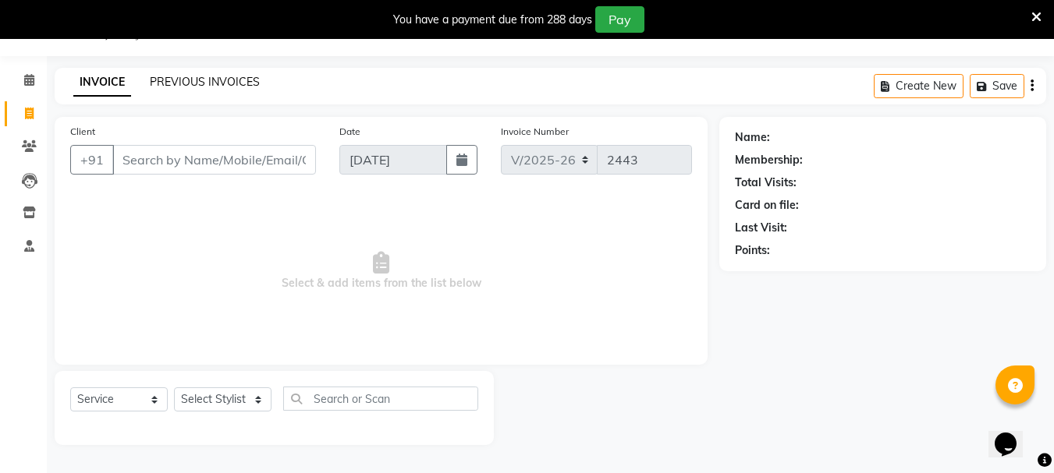
click at [183, 76] on link "PREVIOUS INVOICES" at bounding box center [205, 82] width 110 height 14
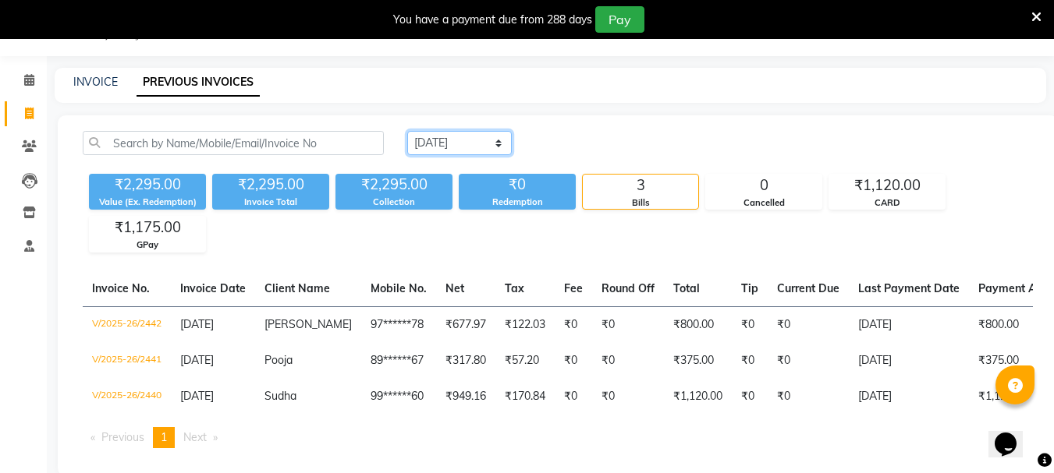
click at [490, 146] on select "[DATE] [DATE] Custom Range" at bounding box center [459, 143] width 105 height 24
click at [407, 131] on select "[DATE] [DATE] Custom Range" at bounding box center [459, 143] width 105 height 24
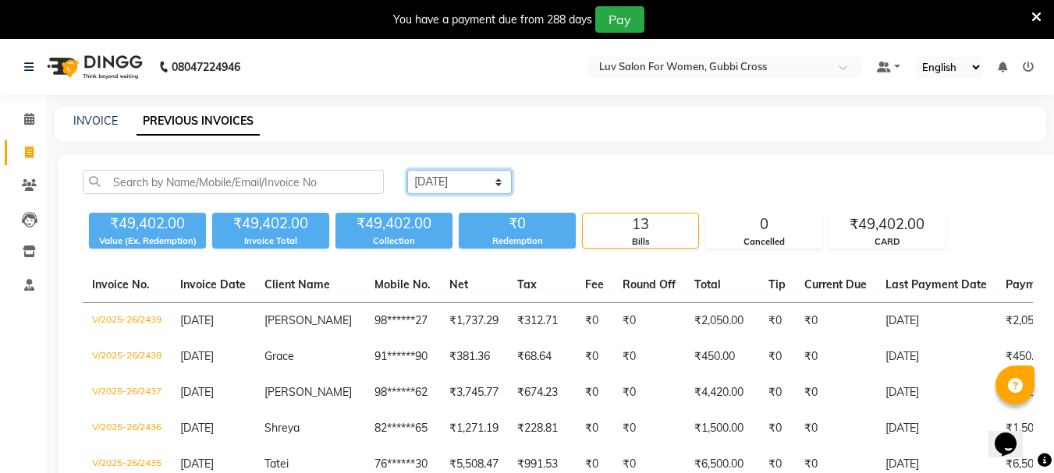
click at [438, 179] on select "[DATE] [DATE] Custom Range" at bounding box center [459, 182] width 105 height 24
select select "[DATE]"
click at [407, 170] on select "[DATE] [DATE] Custom Range" at bounding box center [459, 182] width 105 height 24
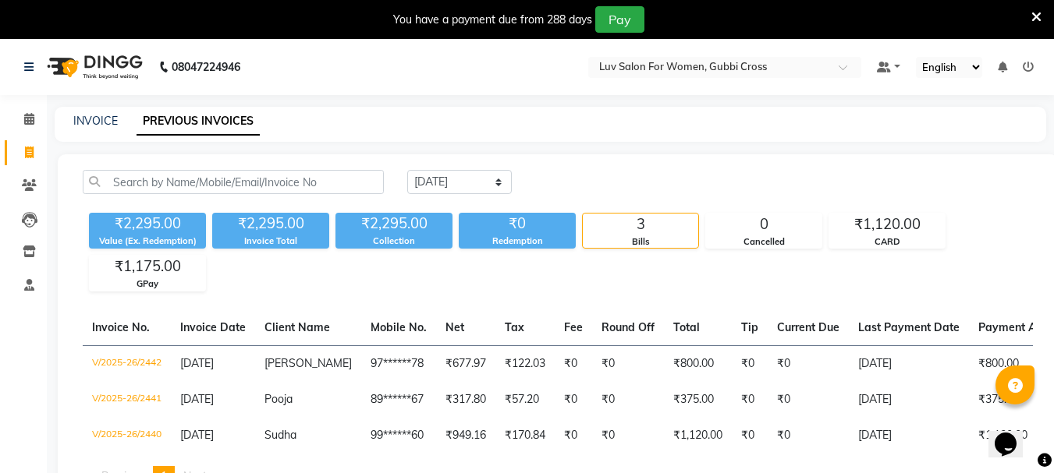
click at [70, 119] on div "INVOICE PREVIOUS INVOICES" at bounding box center [541, 121] width 973 height 16
click at [92, 115] on link "INVOICE" at bounding box center [95, 121] width 44 height 14
select select "service"
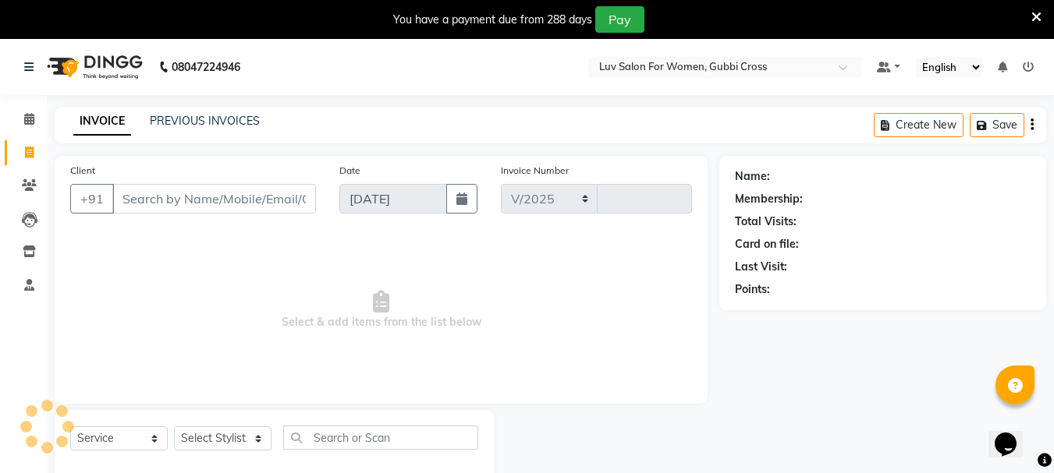
select select "7221"
type input "2443"
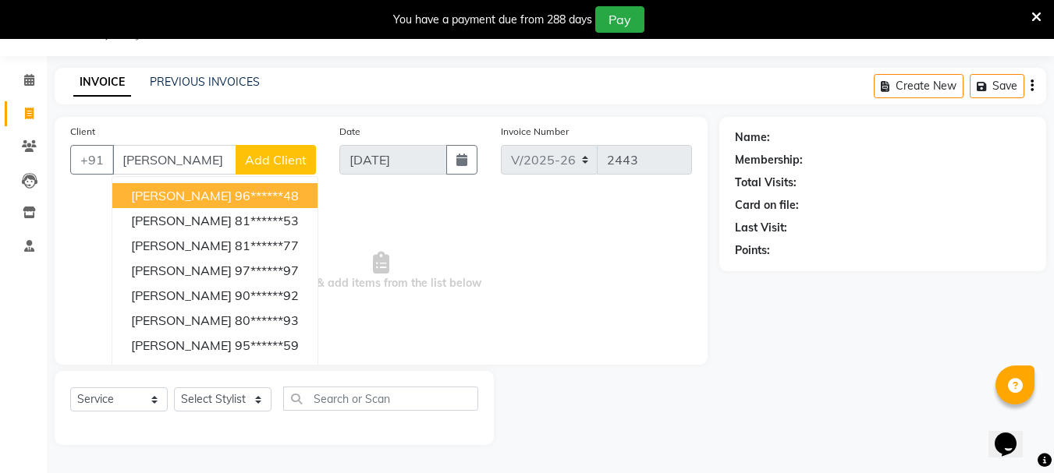
click at [235, 201] on ngb-highlight "96******48" at bounding box center [267, 196] width 64 height 16
type input "96******48"
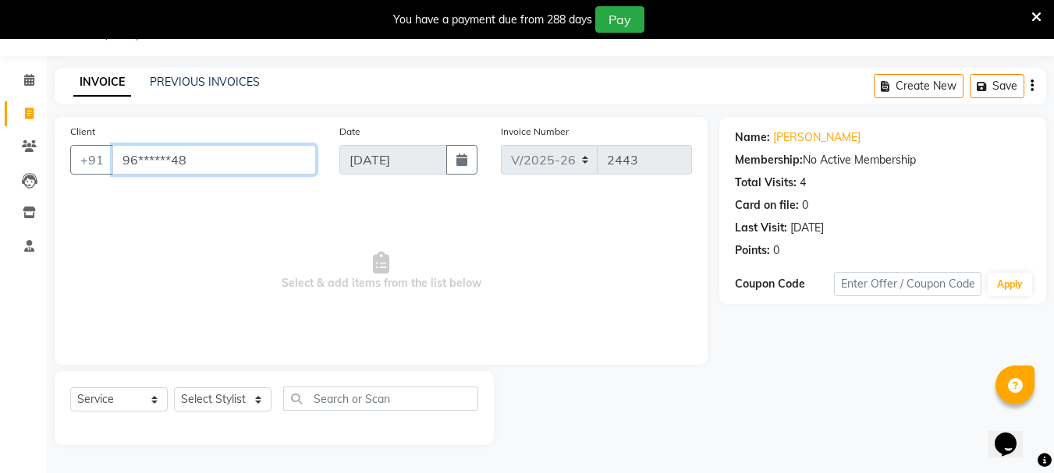
drag, startPoint x: 119, startPoint y: 155, endPoint x: 230, endPoint y: 172, distance: 112.0
click at [230, 172] on input "96******48" at bounding box center [214, 160] width 204 height 30
click at [30, 143] on icon at bounding box center [29, 146] width 15 height 12
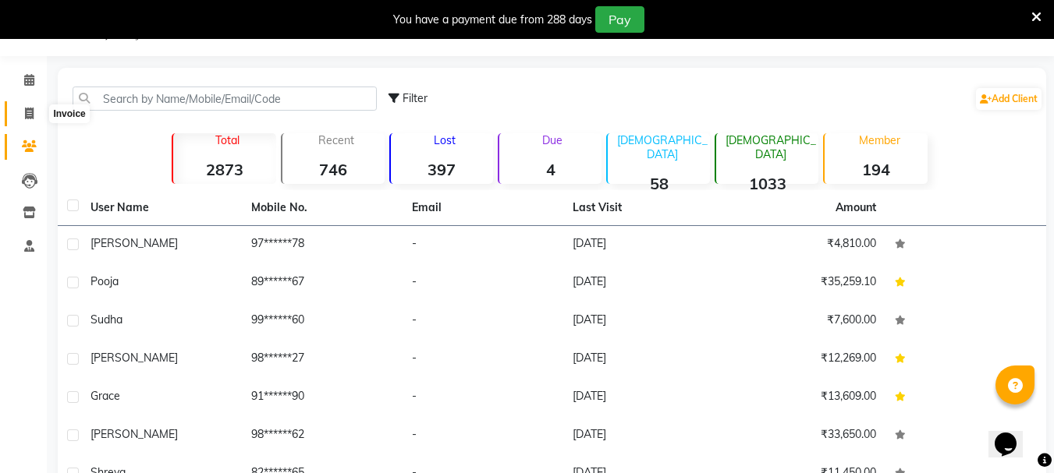
click at [28, 113] on icon at bounding box center [29, 114] width 9 height 12
select select "service"
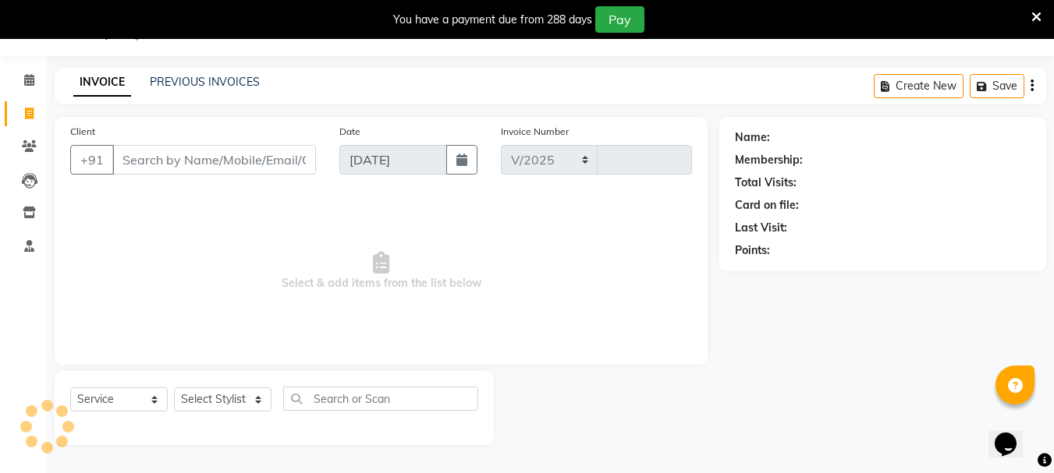
select select "7221"
type input "2443"
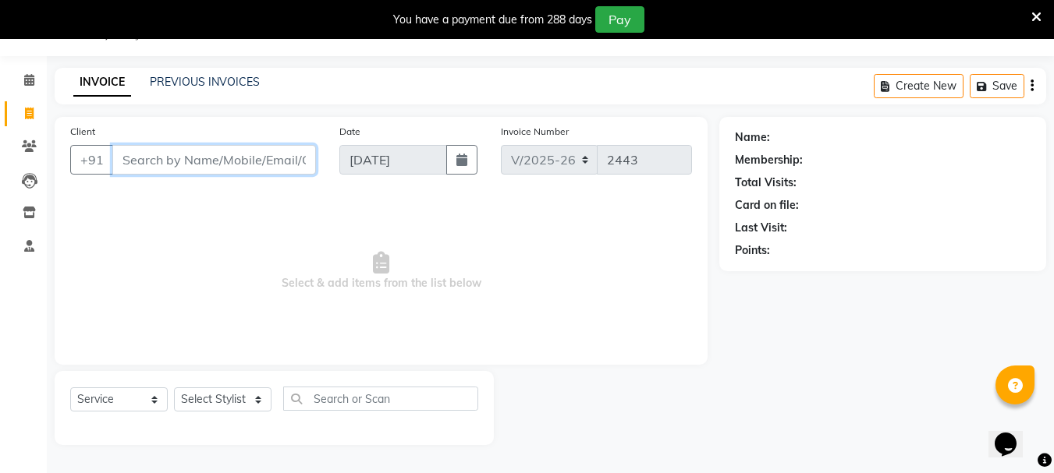
paste input "8971102528"
type input "8971102528"
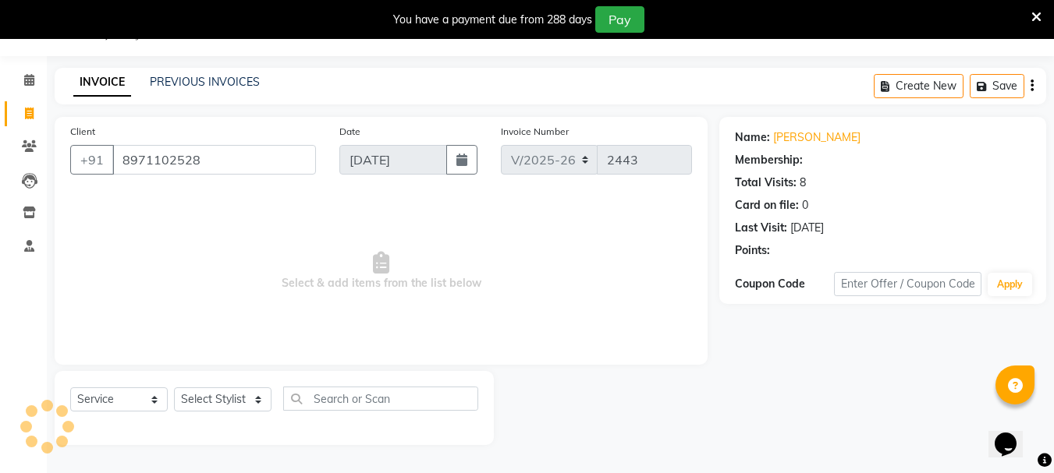
select select "1: Object"
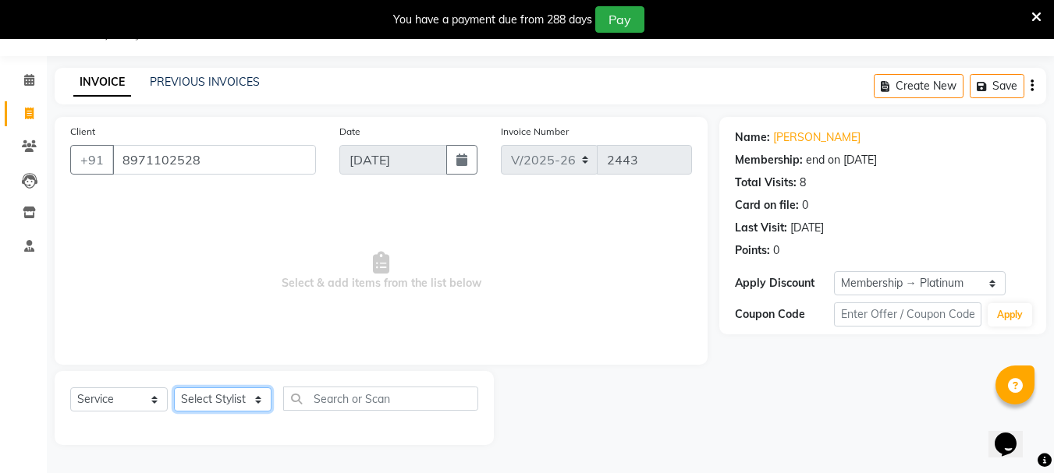
click at [234, 395] on select "Select Stylist [PERSON_NAME] Buati [PERSON_NAME] Hriatpuii [PERSON_NAME] Kimi L…" at bounding box center [222, 400] width 97 height 24
select select "64247"
click at [174, 388] on select "Select Stylist [PERSON_NAME] Buati [PERSON_NAME] Hriatpuii [PERSON_NAME] Kimi L…" at bounding box center [222, 400] width 97 height 24
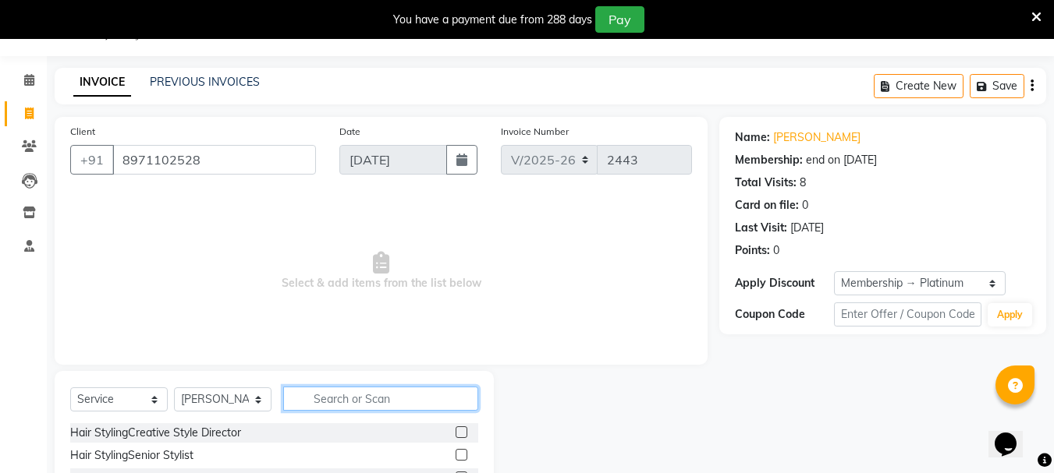
click at [319, 406] on input "text" at bounding box center [380, 399] width 195 height 24
type input "thread"
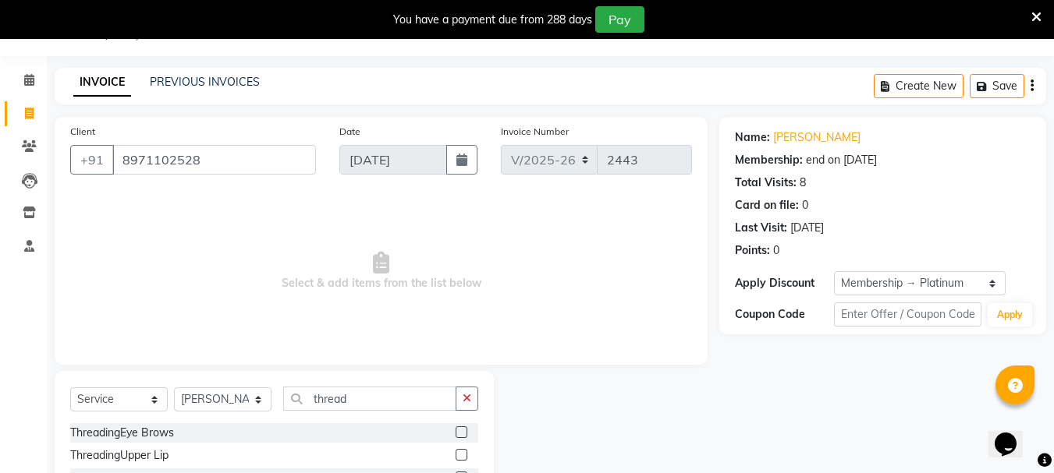
click at [455, 434] on label at bounding box center [461, 433] width 12 height 12
click at [455, 434] on input "checkbox" at bounding box center [460, 433] width 10 height 10
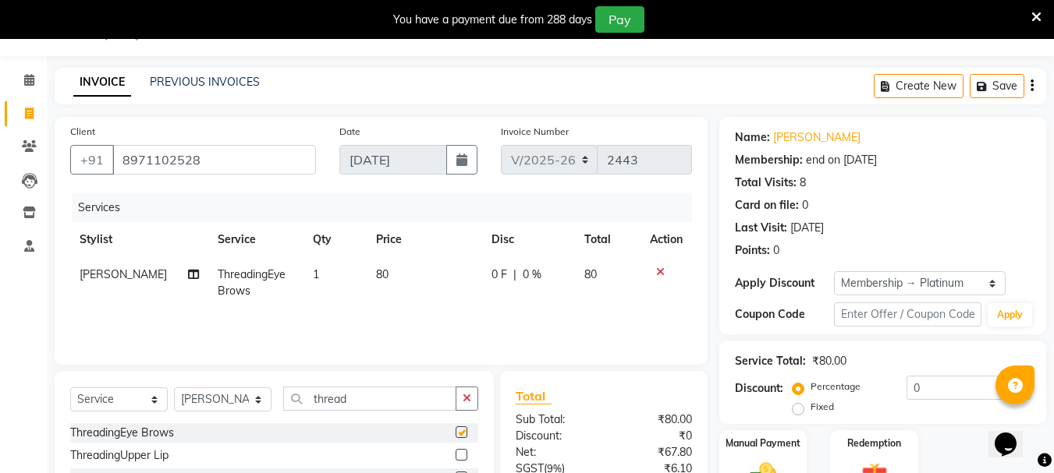
checkbox input "false"
click at [455, 454] on label at bounding box center [461, 455] width 12 height 12
click at [455, 454] on input "checkbox" at bounding box center [460, 456] width 10 height 10
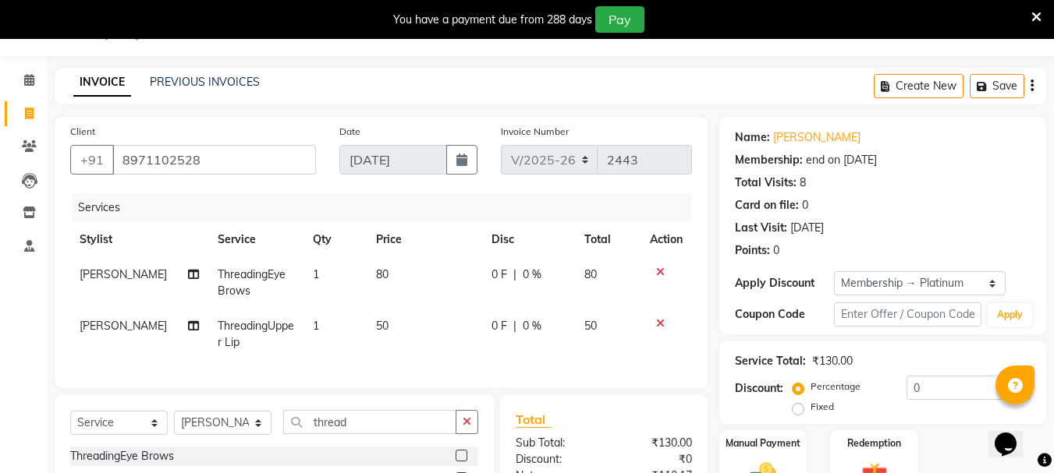
checkbox input "false"
click at [372, 433] on input "thread" at bounding box center [369, 422] width 173 height 24
type input "t"
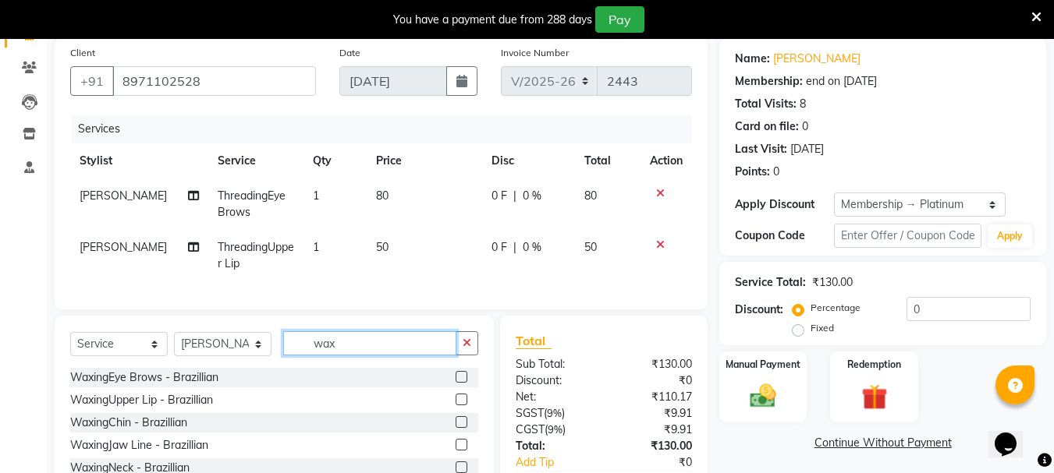
scroll to position [225, 0]
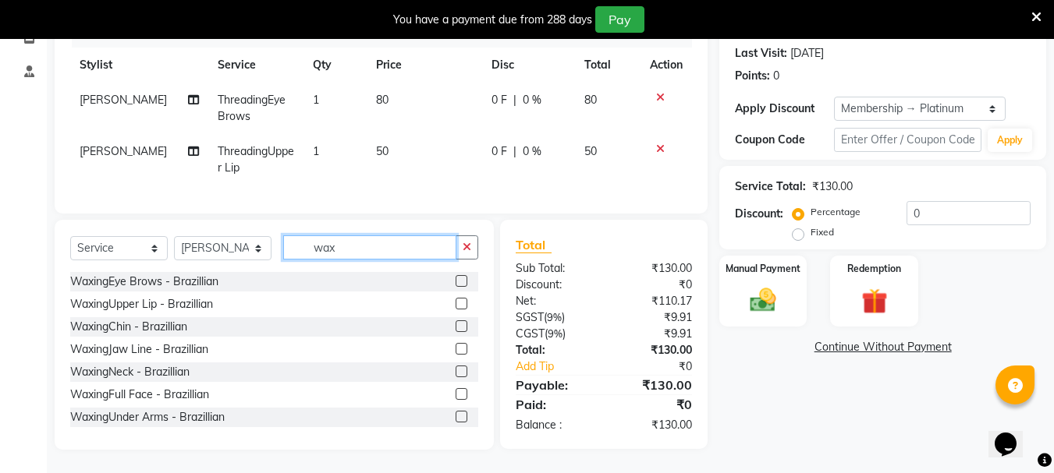
type input "wax"
click at [455, 305] on label at bounding box center [461, 304] width 12 height 12
click at [455, 305] on input "checkbox" at bounding box center [460, 305] width 10 height 10
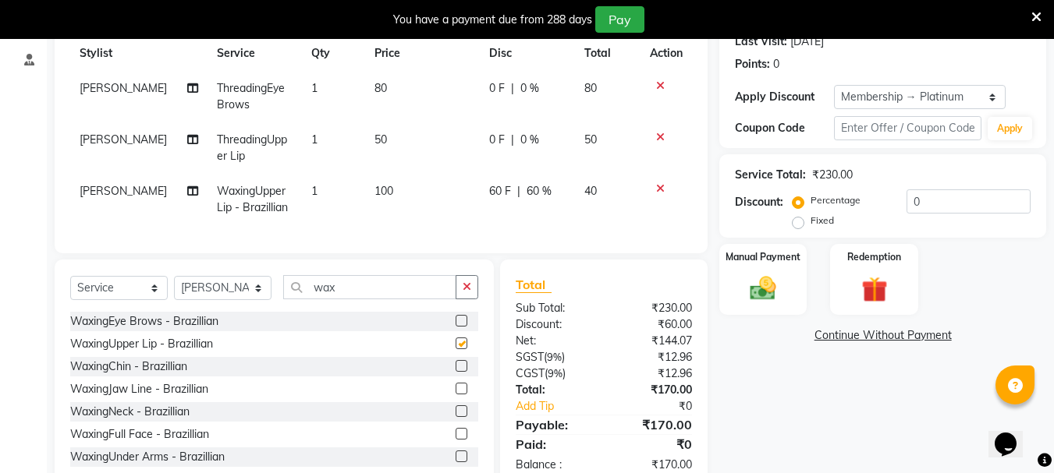
checkbox input "false"
click at [455, 372] on label at bounding box center [461, 366] width 12 height 12
click at [455, 372] on input "checkbox" at bounding box center [460, 367] width 10 height 10
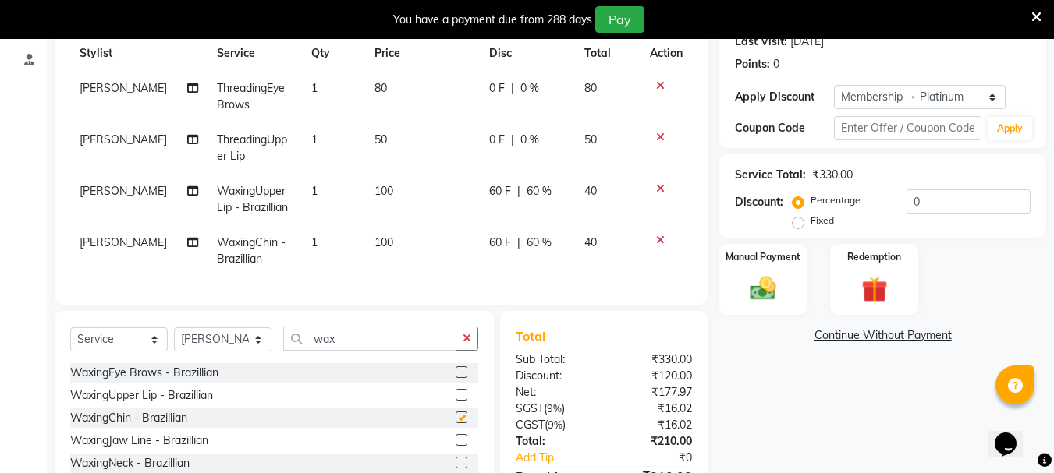
checkbox input "false"
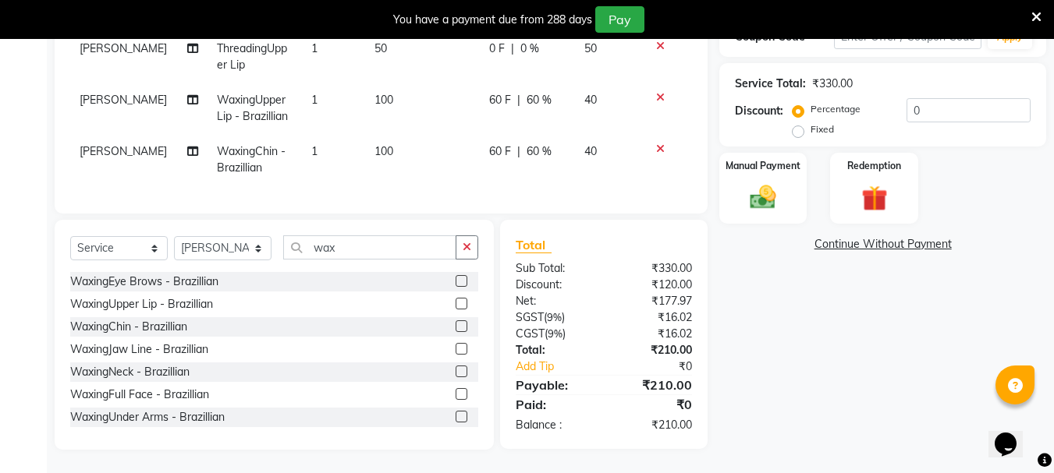
click at [455, 420] on label at bounding box center [461, 417] width 12 height 12
click at [455, 420] on input "checkbox" at bounding box center [460, 418] width 10 height 10
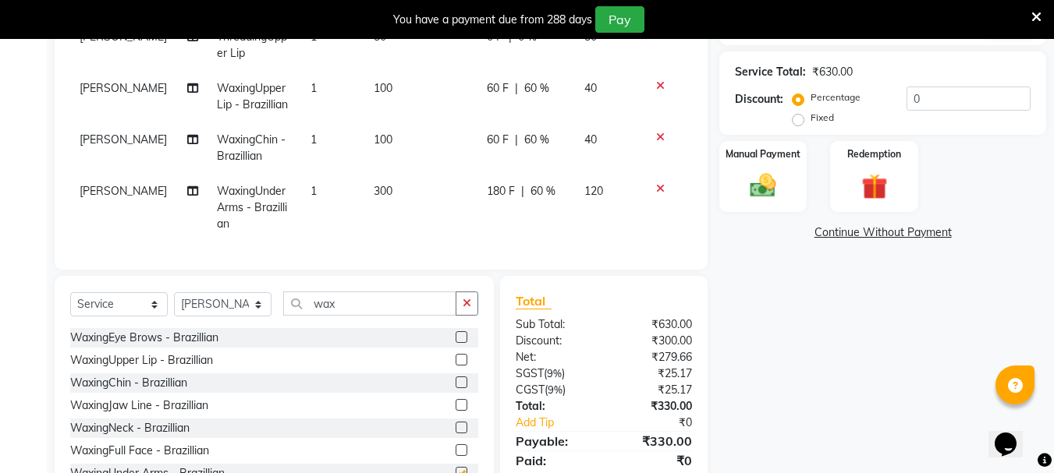
checkbox input "false"
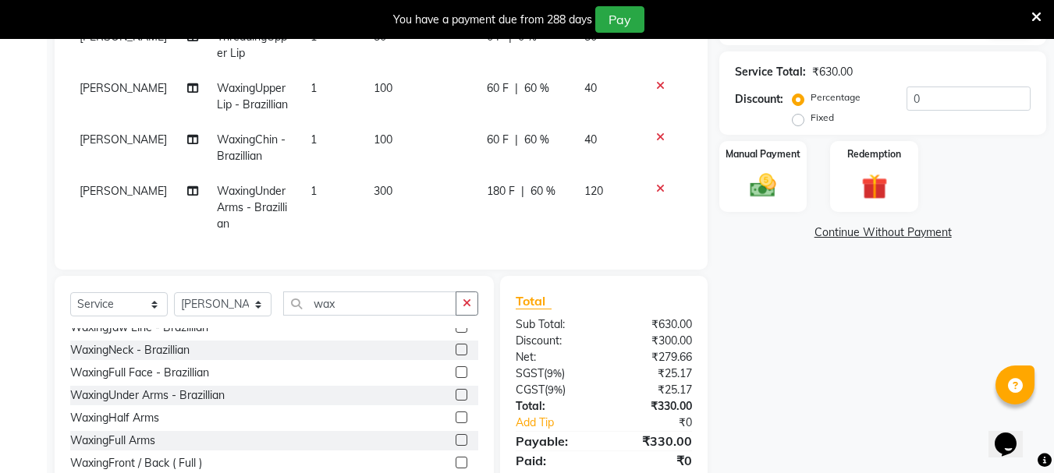
scroll to position [156, 0]
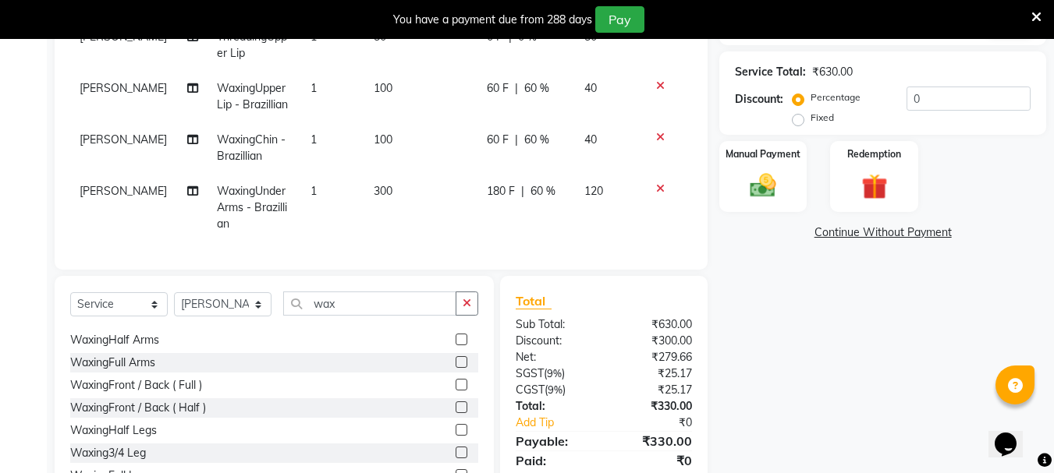
click at [455, 368] on label at bounding box center [461, 362] width 12 height 12
click at [455, 368] on input "checkbox" at bounding box center [460, 363] width 10 height 10
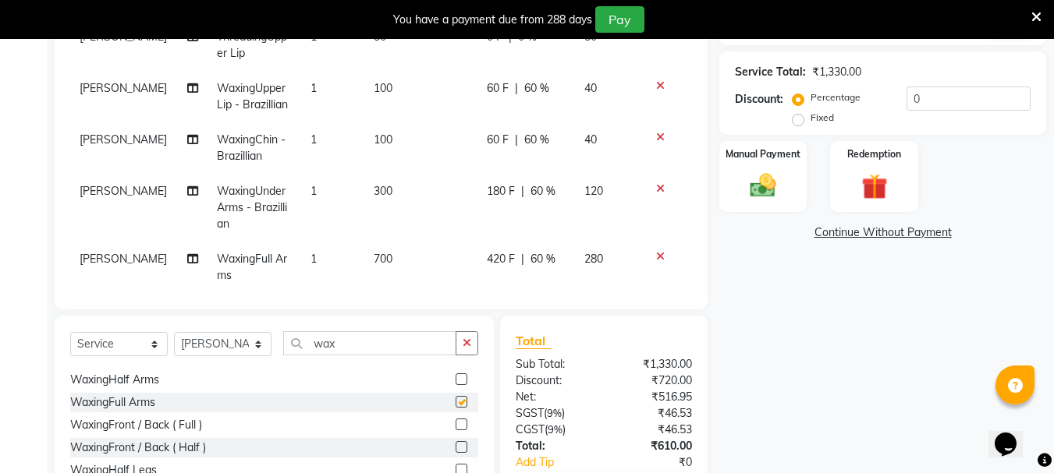
checkbox input "false"
click at [184, 344] on select "Select Stylist [PERSON_NAME] Buati [PERSON_NAME] Hriatpuii [PERSON_NAME] Kimi L…" at bounding box center [222, 344] width 97 height 24
select select "76982"
click at [174, 332] on select "Select Stylist [PERSON_NAME] Buati [PERSON_NAME] Hriatpuii [PERSON_NAME] Kimi L…" at bounding box center [222, 344] width 97 height 24
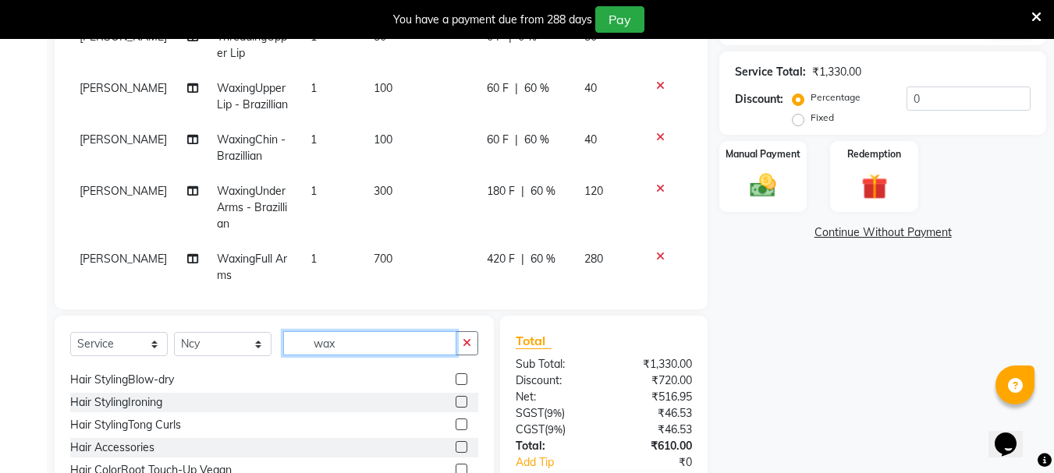
click at [358, 341] on input "wax" at bounding box center [369, 343] width 173 height 24
type input "w"
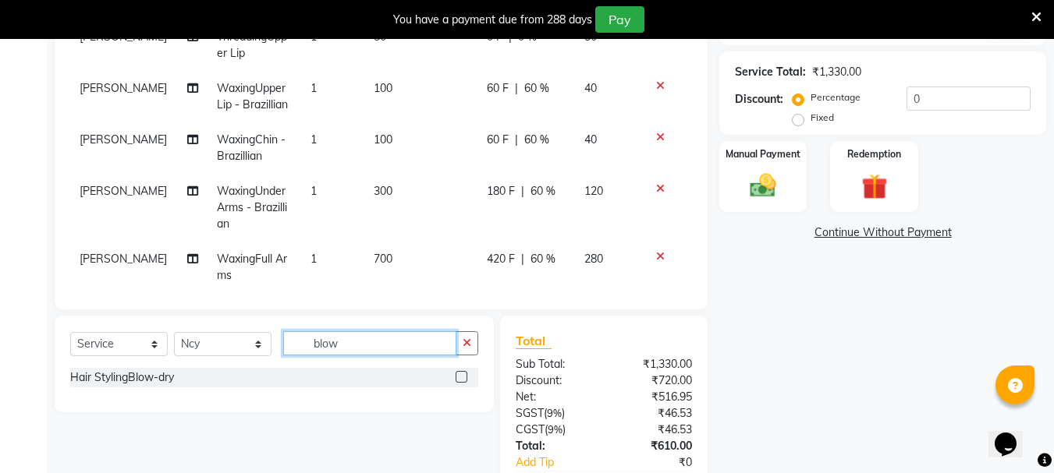
type input "blow"
click at [463, 375] on label at bounding box center [461, 377] width 12 height 12
click at [463, 375] on input "checkbox" at bounding box center [460, 378] width 10 height 10
checkbox input "false"
click at [405, 358] on div "Select Service Product Membership Package Voucher Prepaid Gift Card Select Styl…" at bounding box center [274, 349] width 408 height 37
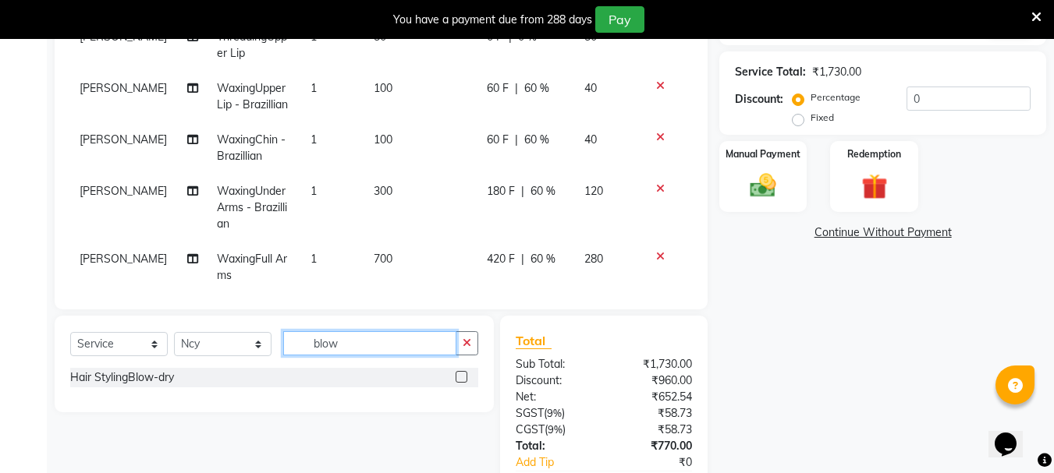
click at [410, 342] on input "blow" at bounding box center [369, 343] width 173 height 24
type input "b"
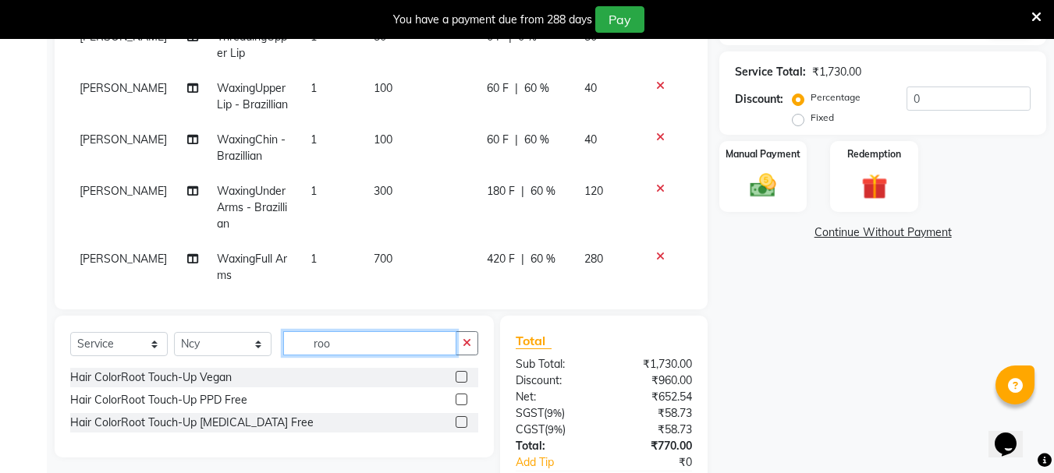
type input "roo"
click at [459, 394] on label at bounding box center [461, 400] width 12 height 12
click at [459, 395] on input "checkbox" at bounding box center [460, 400] width 10 height 10
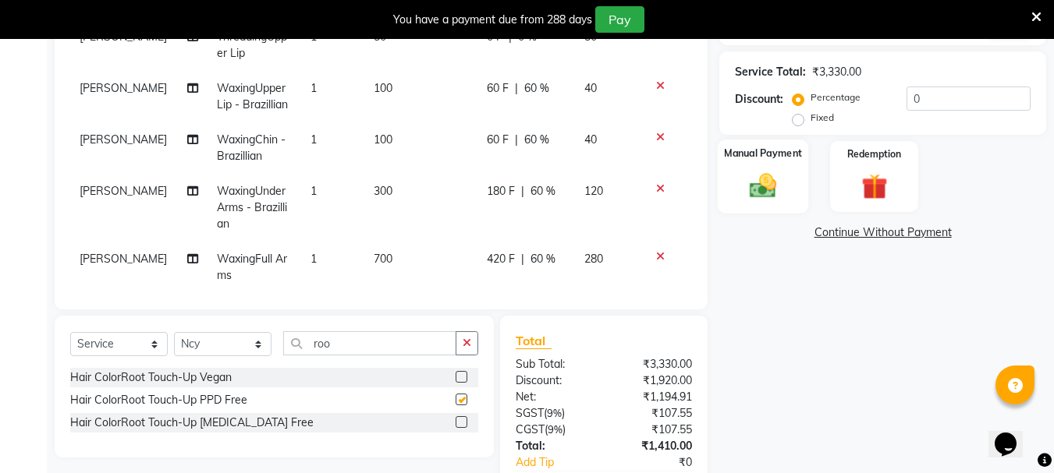
checkbox input "false"
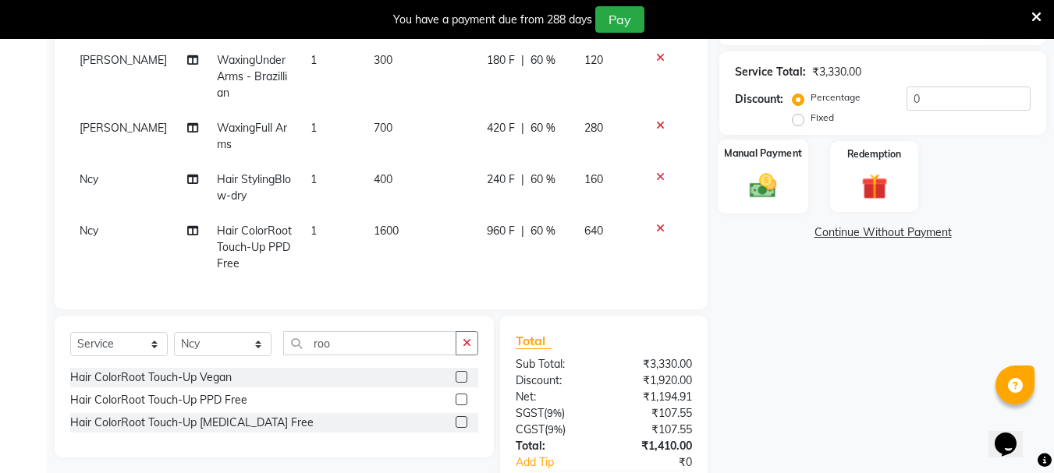
click at [750, 190] on img at bounding box center [763, 185] width 44 height 31
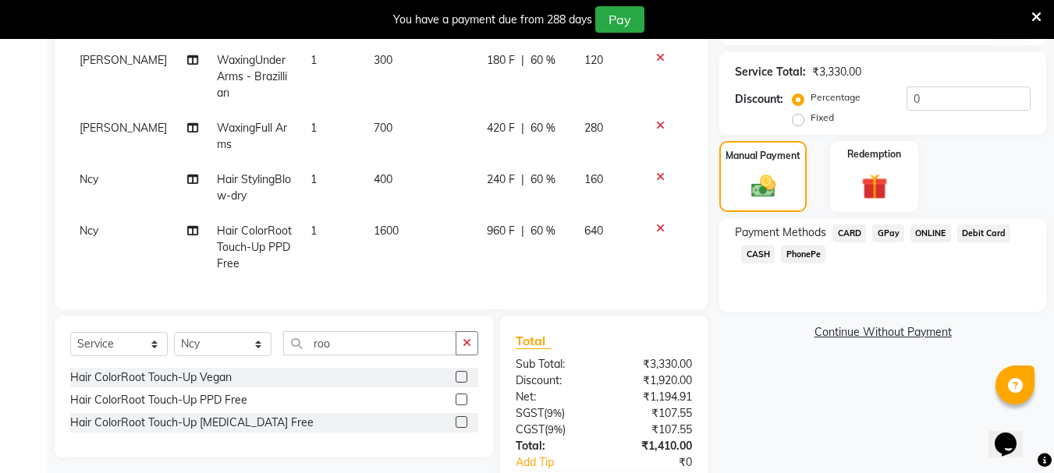
click at [844, 235] on span "CARD" at bounding box center [849, 234] width 34 height 18
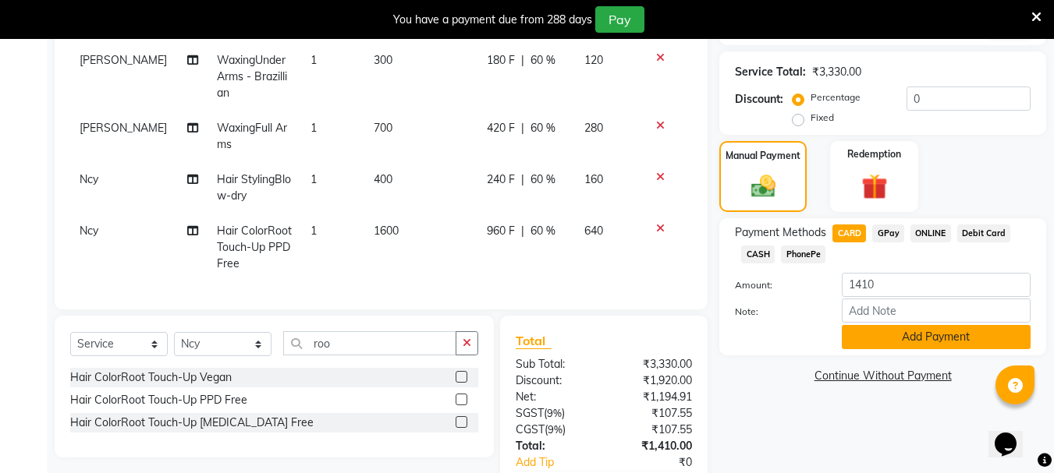
click at [882, 329] on button "Add Payment" at bounding box center [936, 337] width 189 height 24
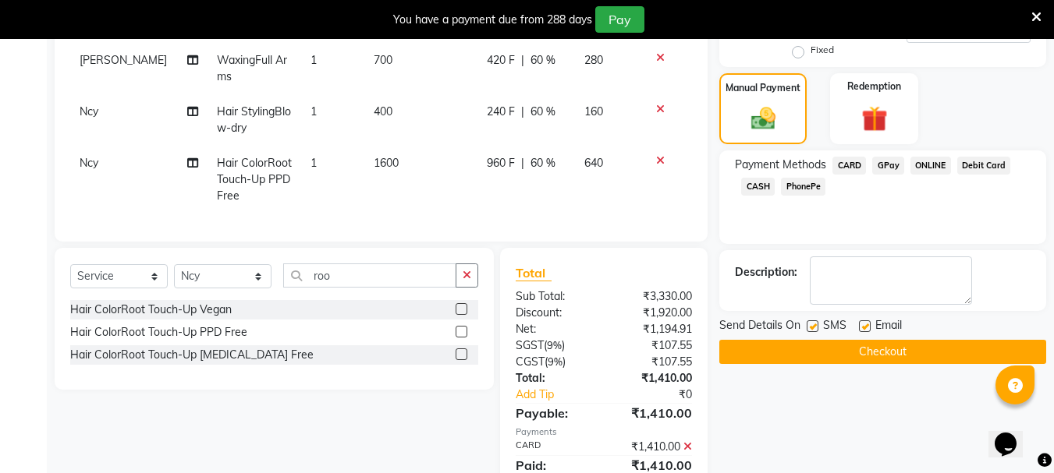
scroll to position [456, 0]
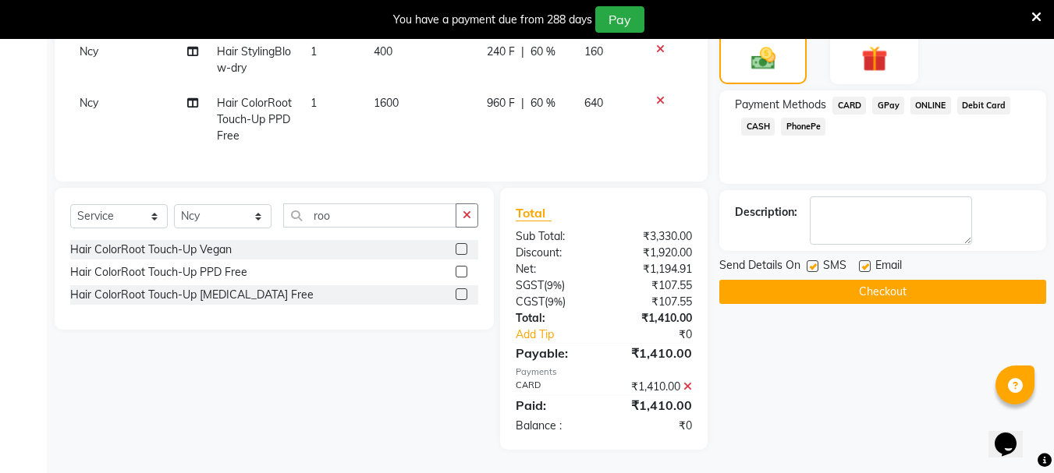
click at [876, 282] on button "Checkout" at bounding box center [882, 292] width 327 height 24
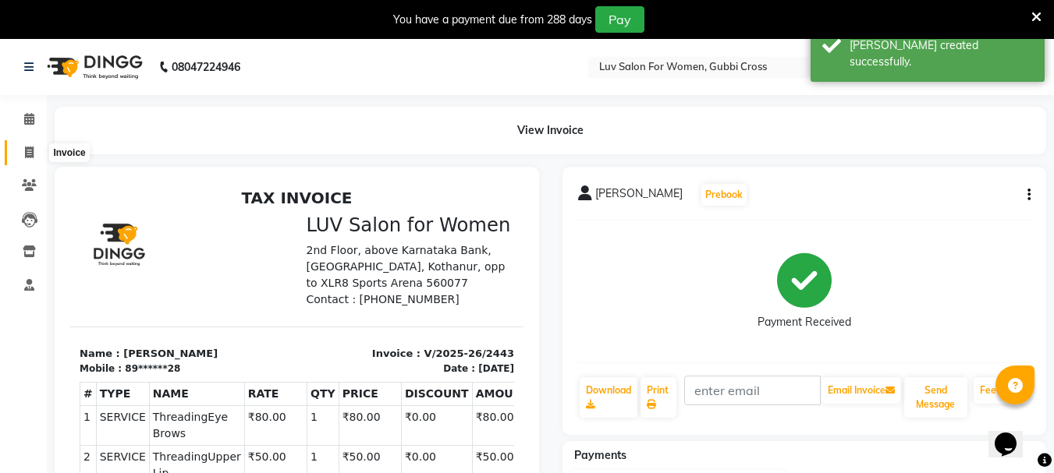
click at [36, 151] on span at bounding box center [29, 153] width 27 height 18
select select "service"
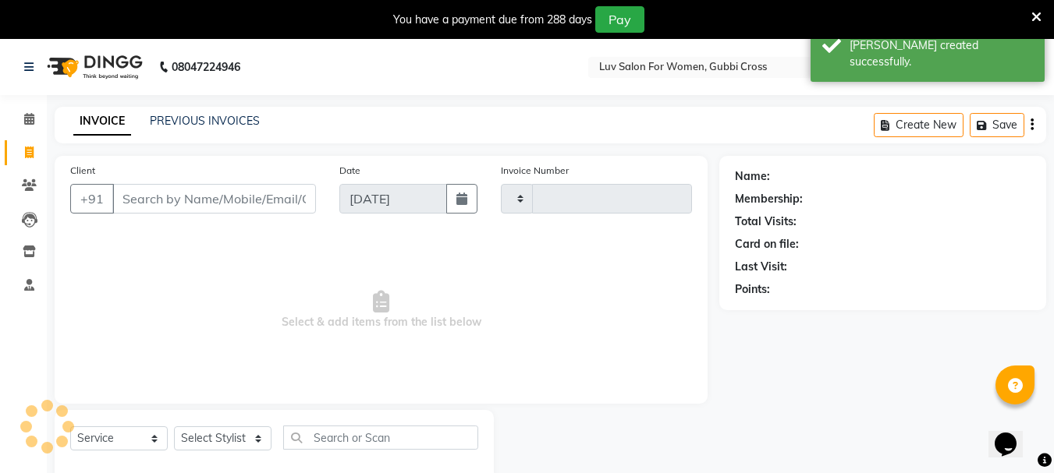
scroll to position [39, 0]
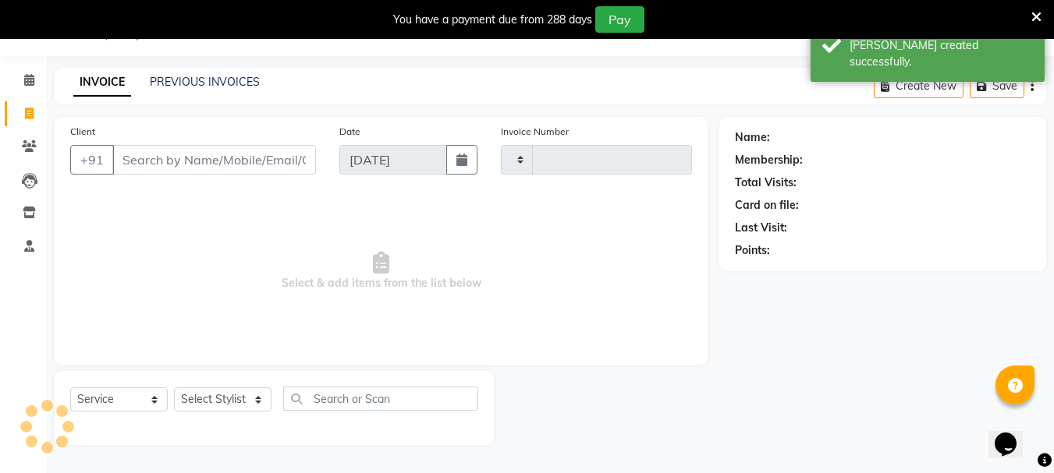
type input "2444"
select select "7221"
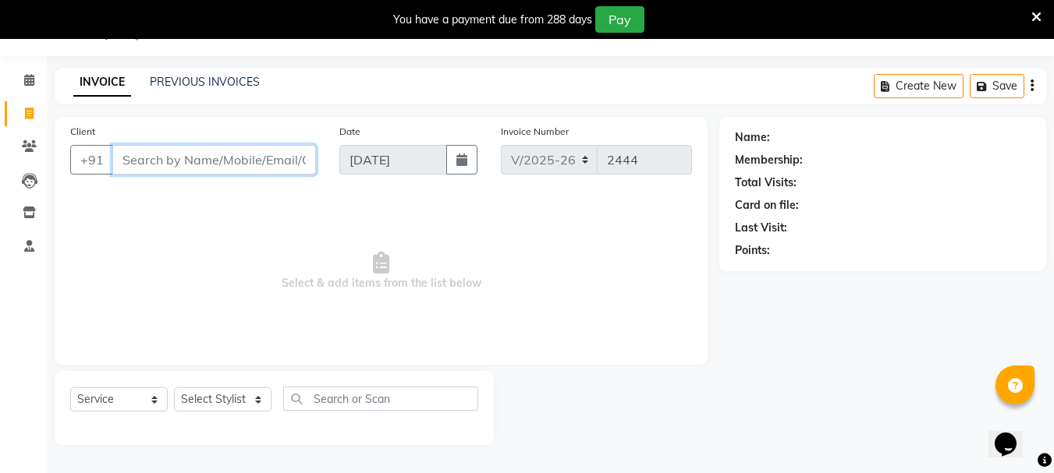
click at [130, 165] on input "Client" at bounding box center [214, 160] width 204 height 30
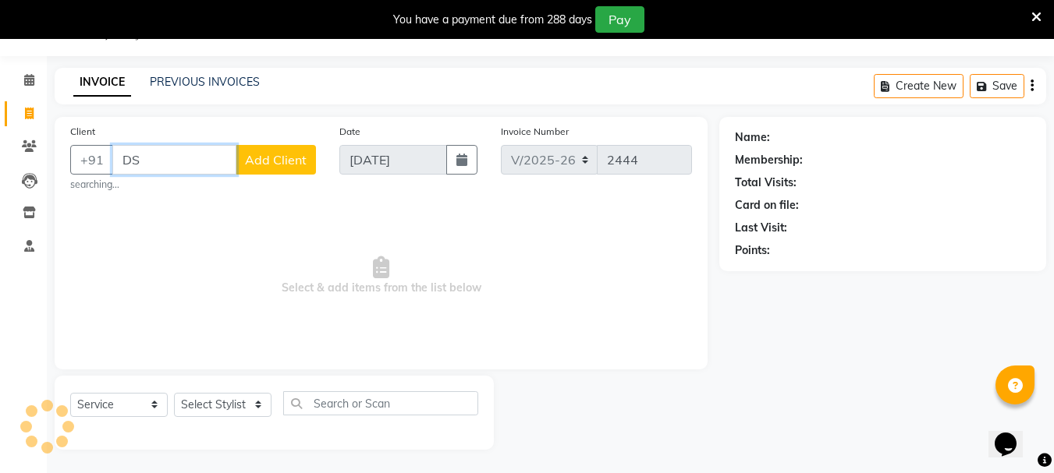
type input "D"
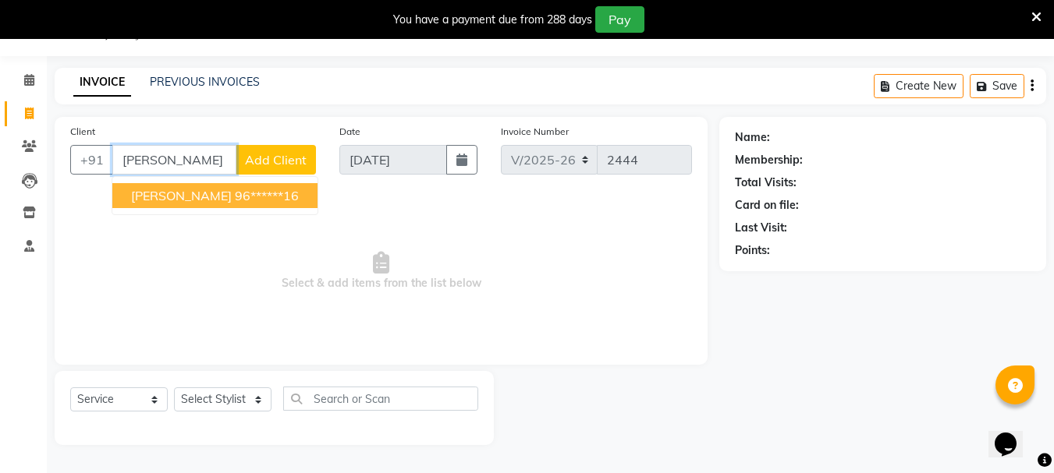
click at [235, 191] on ngb-highlight "96******16" at bounding box center [267, 196] width 64 height 16
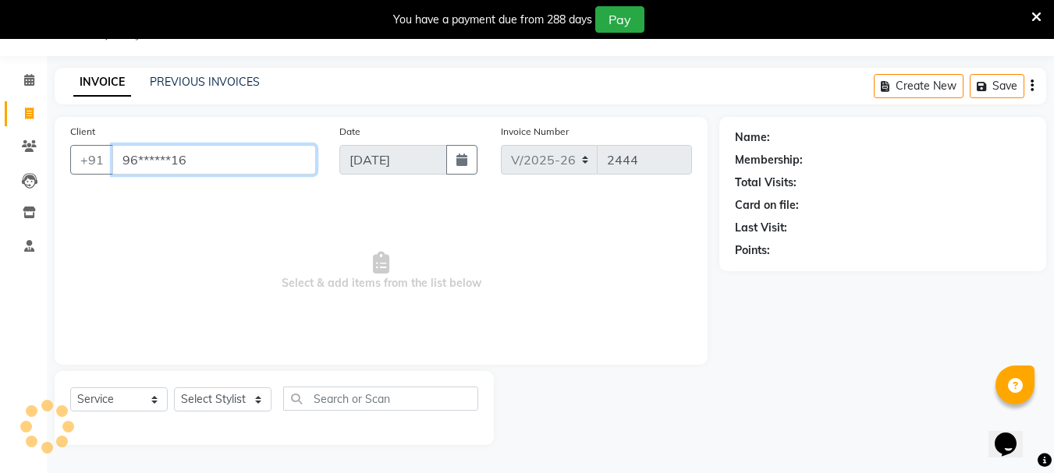
type input "96******16"
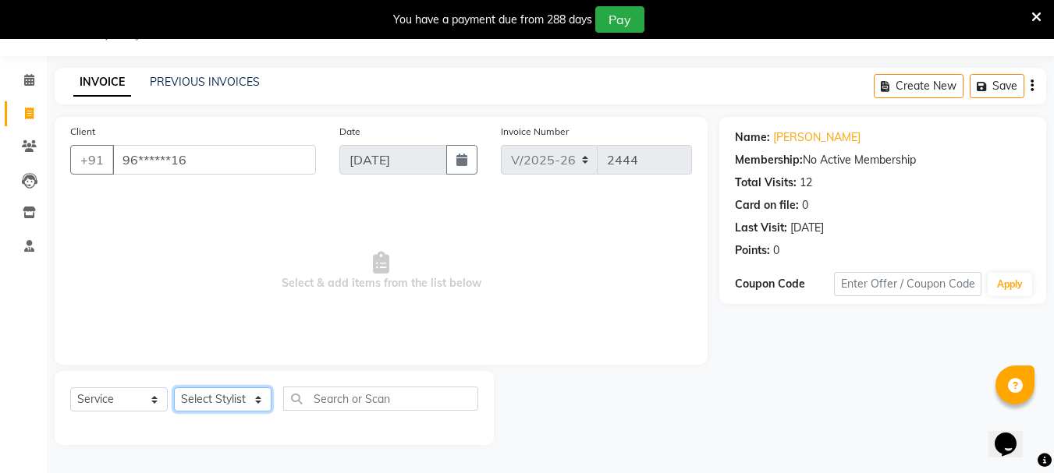
click at [216, 388] on select "Select Stylist [PERSON_NAME] Buati [PERSON_NAME] Hriatpuii [PERSON_NAME] Kimi L…" at bounding box center [222, 400] width 97 height 24
select select "64247"
click at [174, 388] on select "Select Stylist [PERSON_NAME] Buati [PERSON_NAME] Hriatpuii [PERSON_NAME] Kimi L…" at bounding box center [222, 400] width 97 height 24
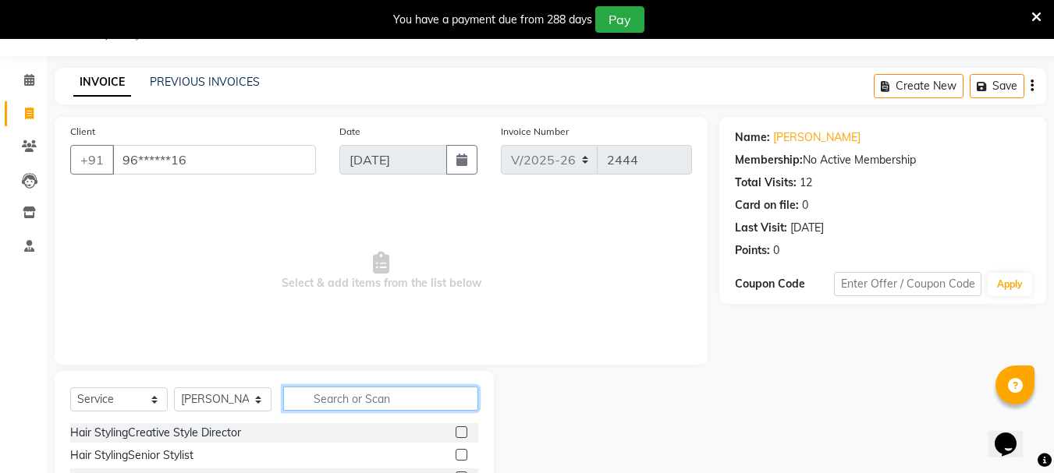
click at [341, 399] on input "text" at bounding box center [380, 399] width 195 height 24
type input "gel"
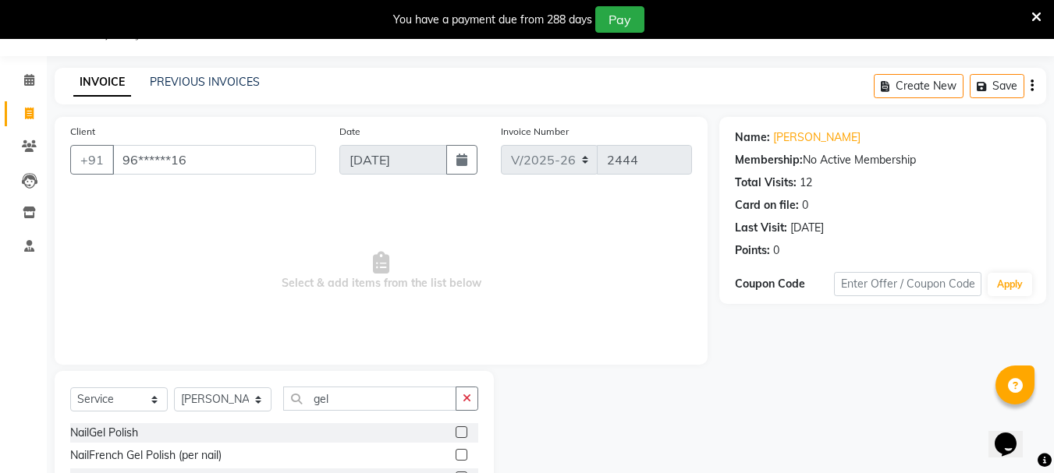
click at [464, 435] on label at bounding box center [461, 433] width 12 height 12
click at [464, 435] on input "checkbox" at bounding box center [460, 433] width 10 height 10
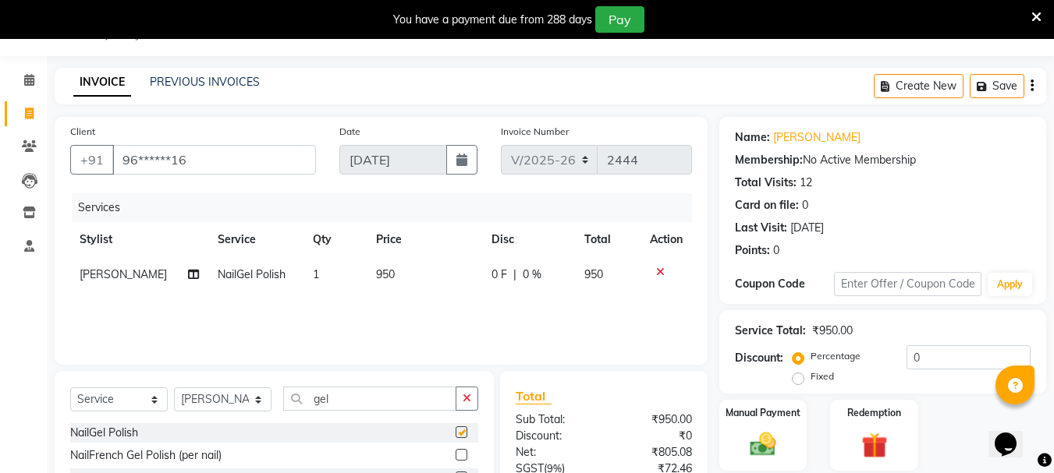
checkbox input "false"
click at [579, 275] on td "950" at bounding box center [608, 274] width 66 height 35
select select "64247"
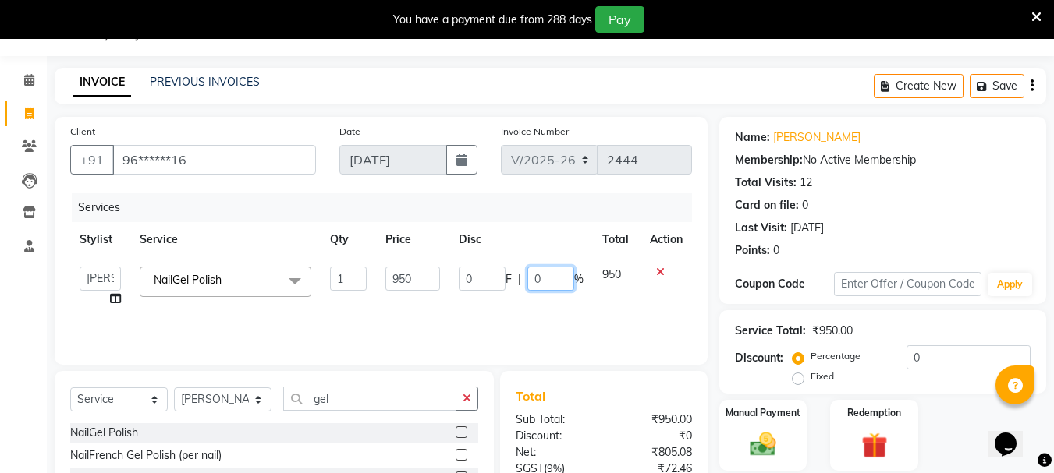
click at [562, 276] on input "0" at bounding box center [550, 279] width 47 height 24
type input "20"
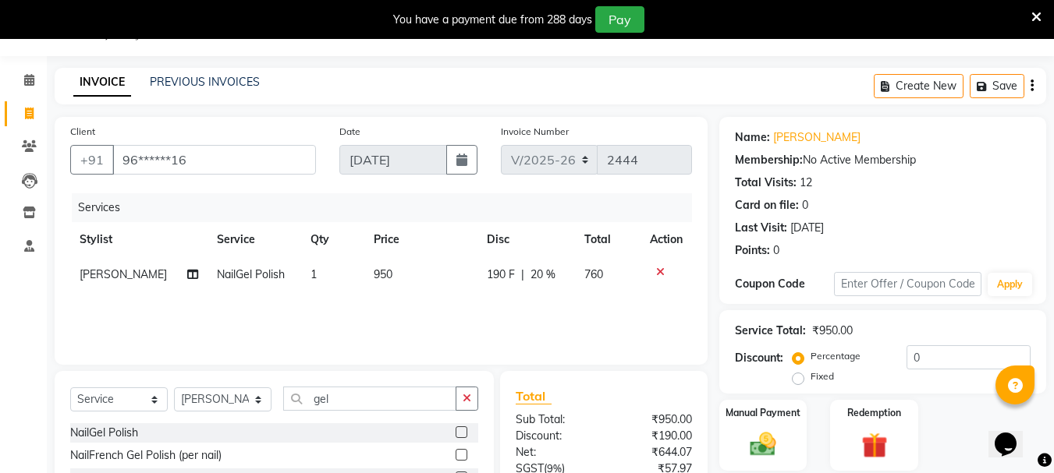
click at [574, 303] on div "Services Stylist Service Qty Price Disc Total Action [PERSON_NAME] Polish 1 950…" at bounding box center [381, 271] width 622 height 156
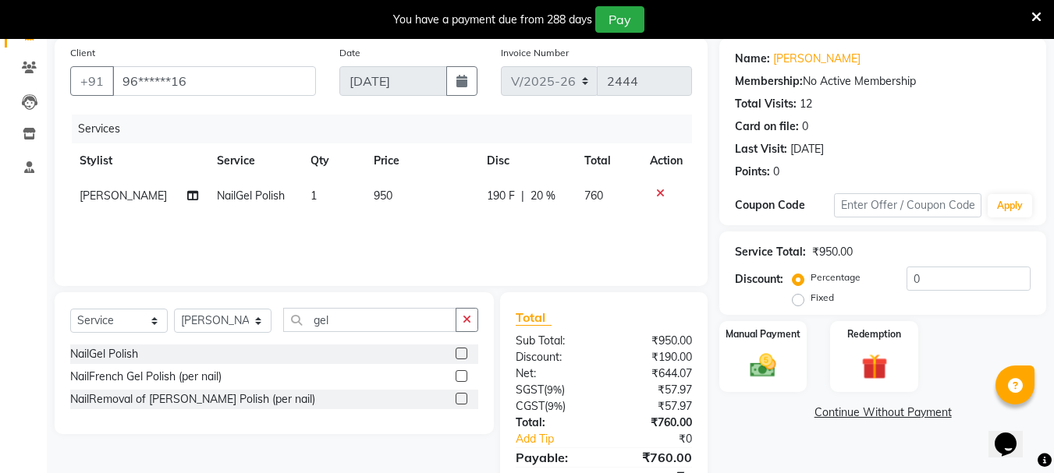
scroll to position [190, 0]
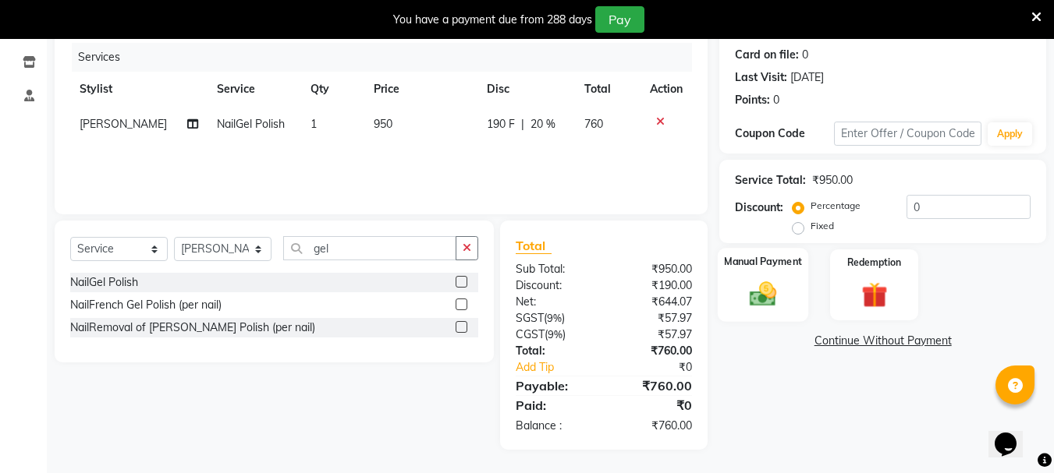
click at [776, 281] on img at bounding box center [763, 293] width 44 height 31
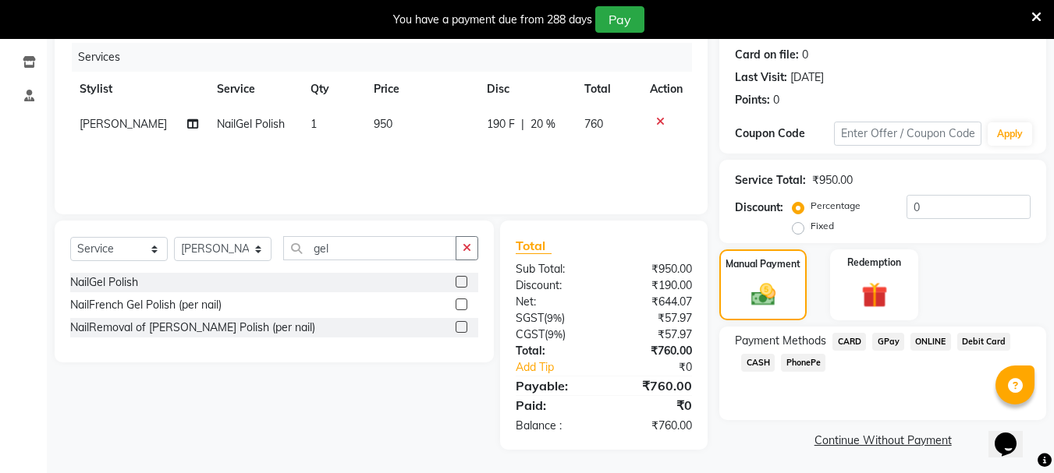
click at [886, 341] on span "GPay" at bounding box center [888, 342] width 32 height 18
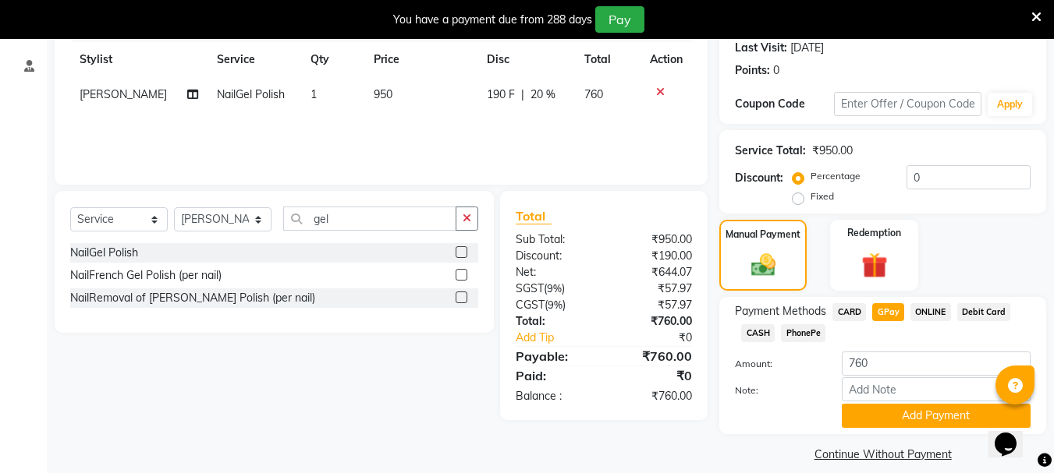
scroll to position [236, 0]
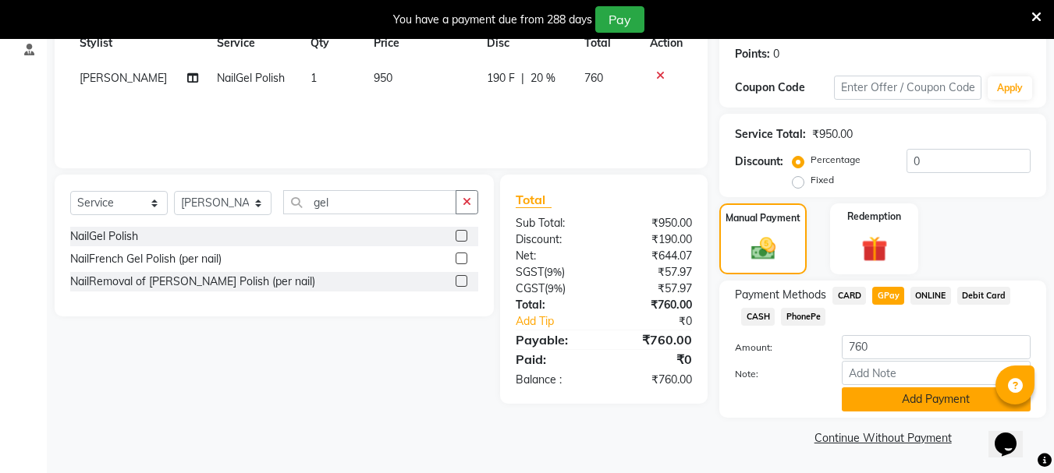
click at [888, 392] on button "Add Payment" at bounding box center [936, 400] width 189 height 24
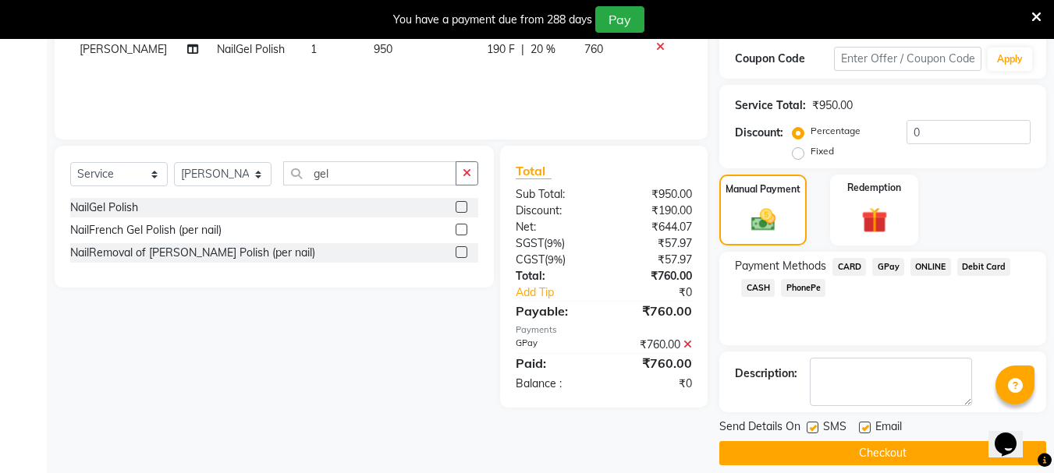
scroll to position [280, 0]
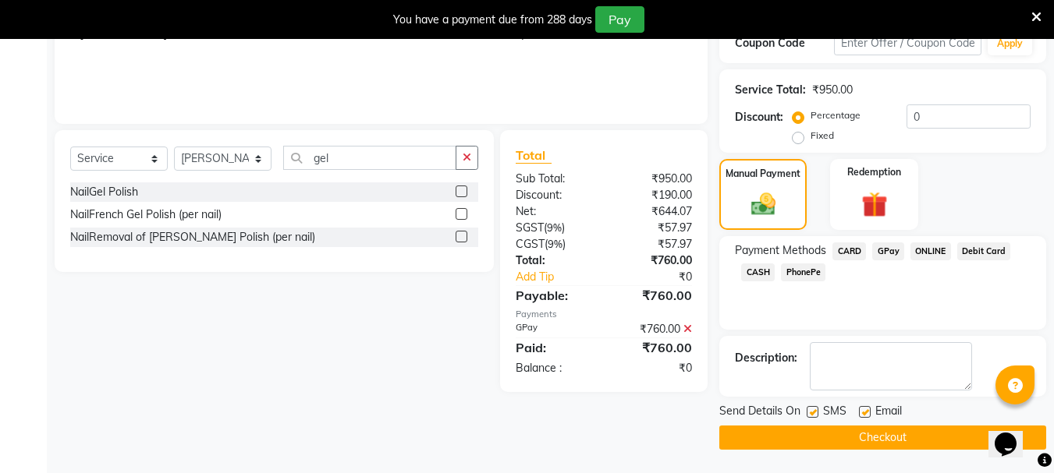
click at [886, 438] on button "Checkout" at bounding box center [882, 438] width 327 height 24
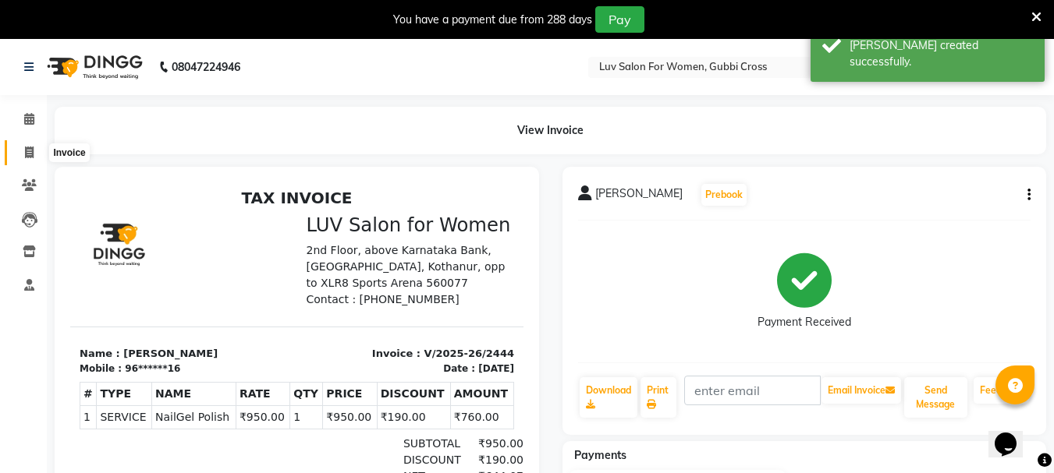
click at [30, 151] on icon at bounding box center [29, 153] width 9 height 12
select select "service"
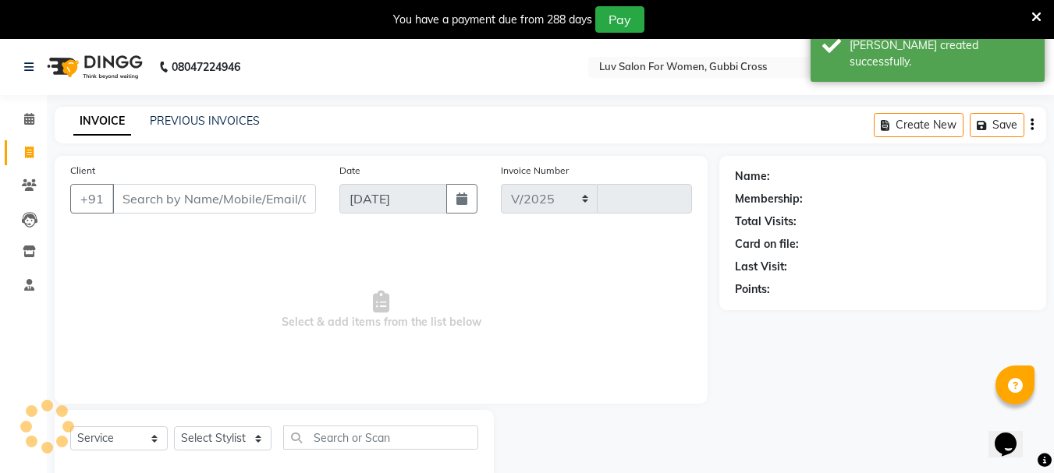
select select "7221"
type input "2445"
